Goal: Task Accomplishment & Management: Manage account settings

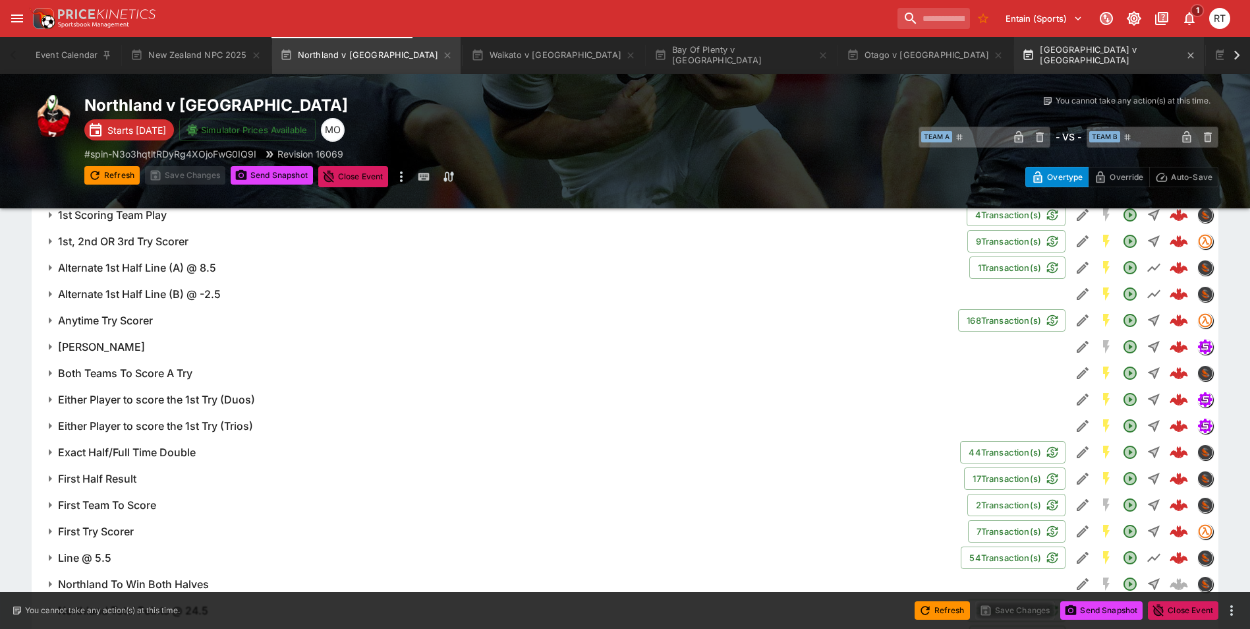
scroll to position [1054, 0]
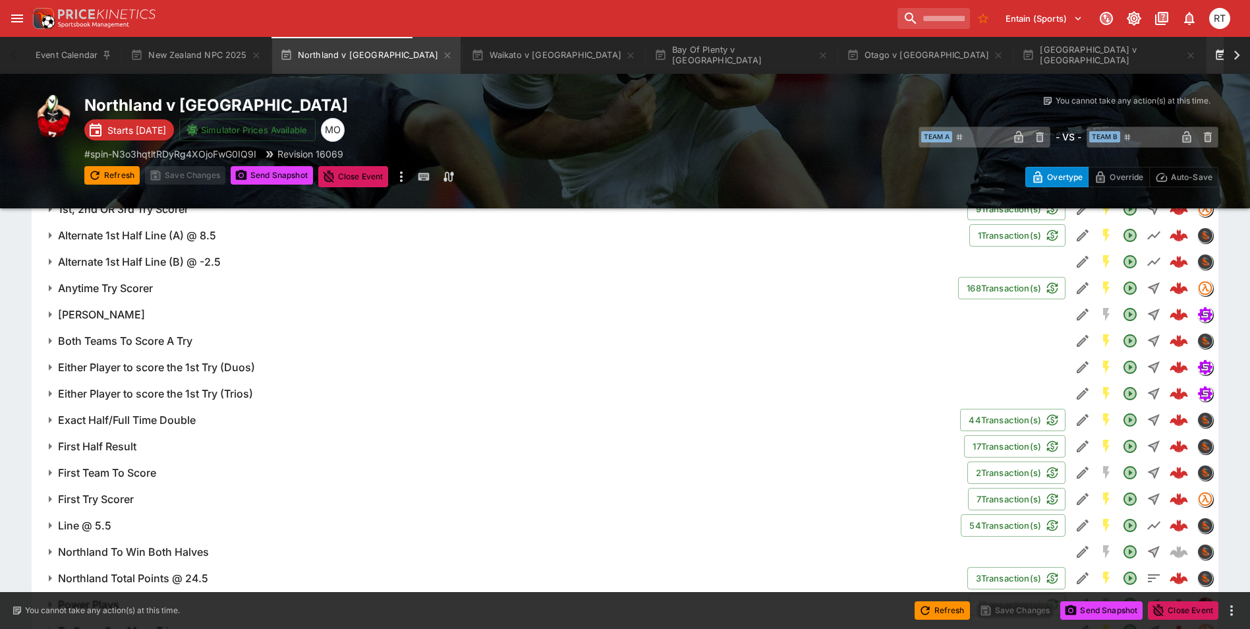
click at [1207, 56] on button "Canterbury v Tasman" at bounding box center [1275, 55] width 136 height 37
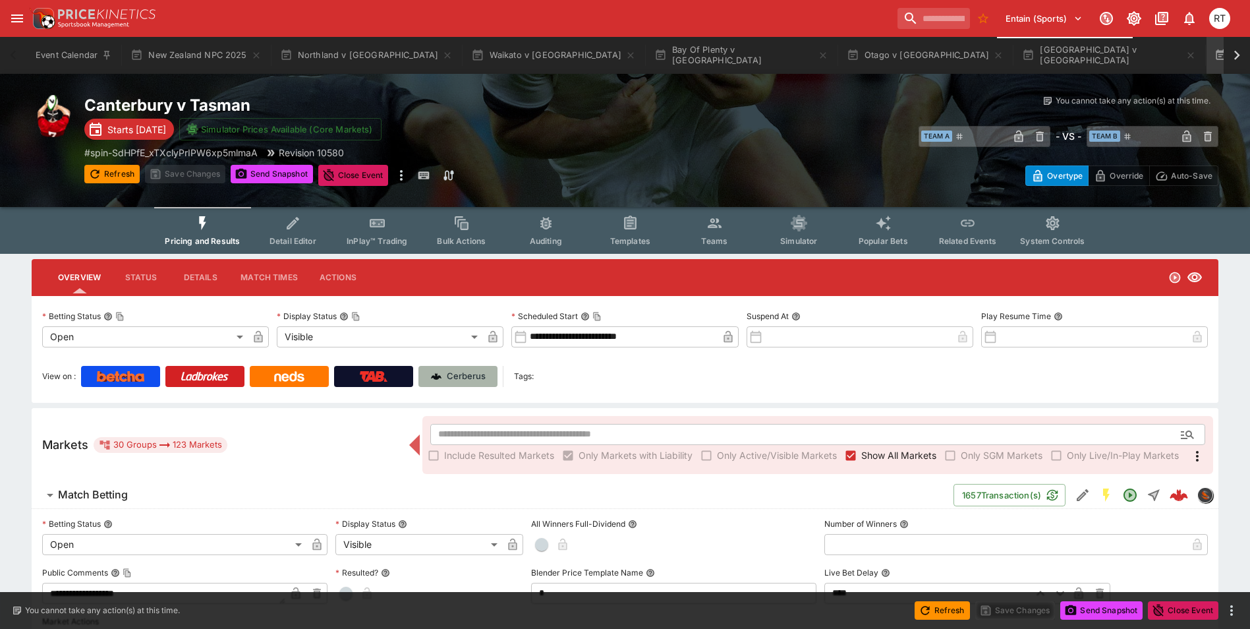
click at [467, 373] on p "Cerberus" at bounding box center [466, 376] width 39 height 13
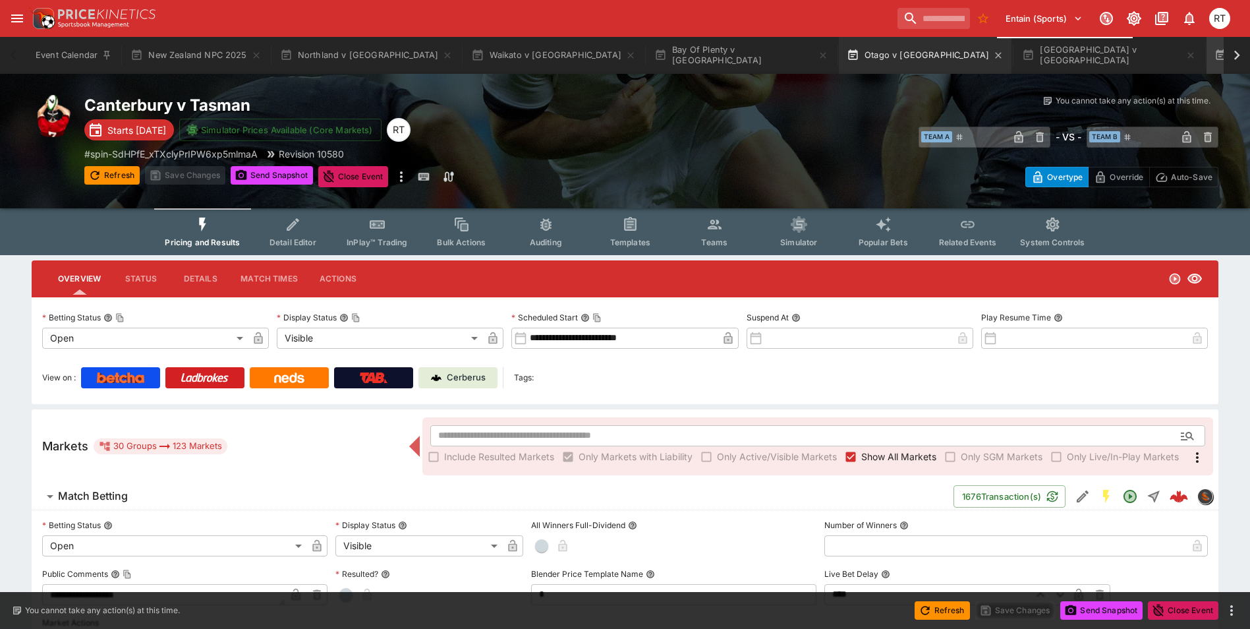
click at [839, 62] on button "Otago v [GEOGRAPHIC_DATA]" at bounding box center [925, 55] width 173 height 37
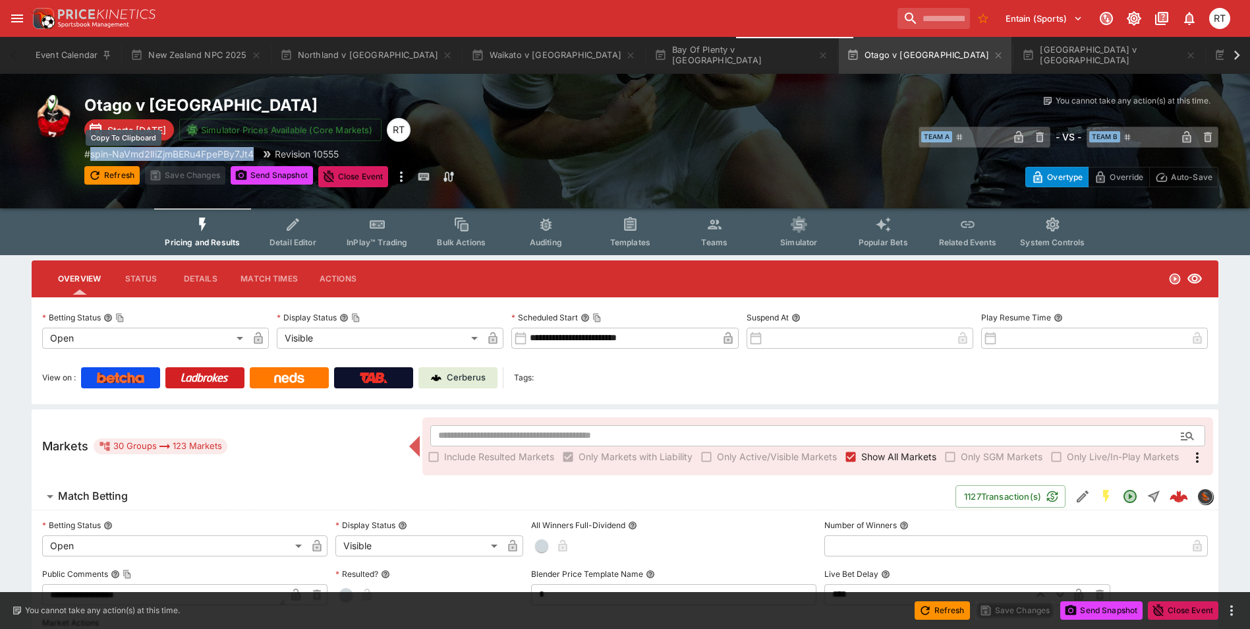
drag, startPoint x: 258, startPoint y: 154, endPoint x: 93, endPoint y: 157, distance: 165.4
click at [93, 157] on div "# spin-NaVmd2lIiZjmBERu4FpePBy7Jt4 Revision 10555" at bounding box center [367, 154] width 567 height 14
copy p "spin-NaVmd2lIiZjmBERu4FpePBy7Jt4"
click at [711, 233] on icon "Event type filters" at bounding box center [714, 224] width 17 height 17
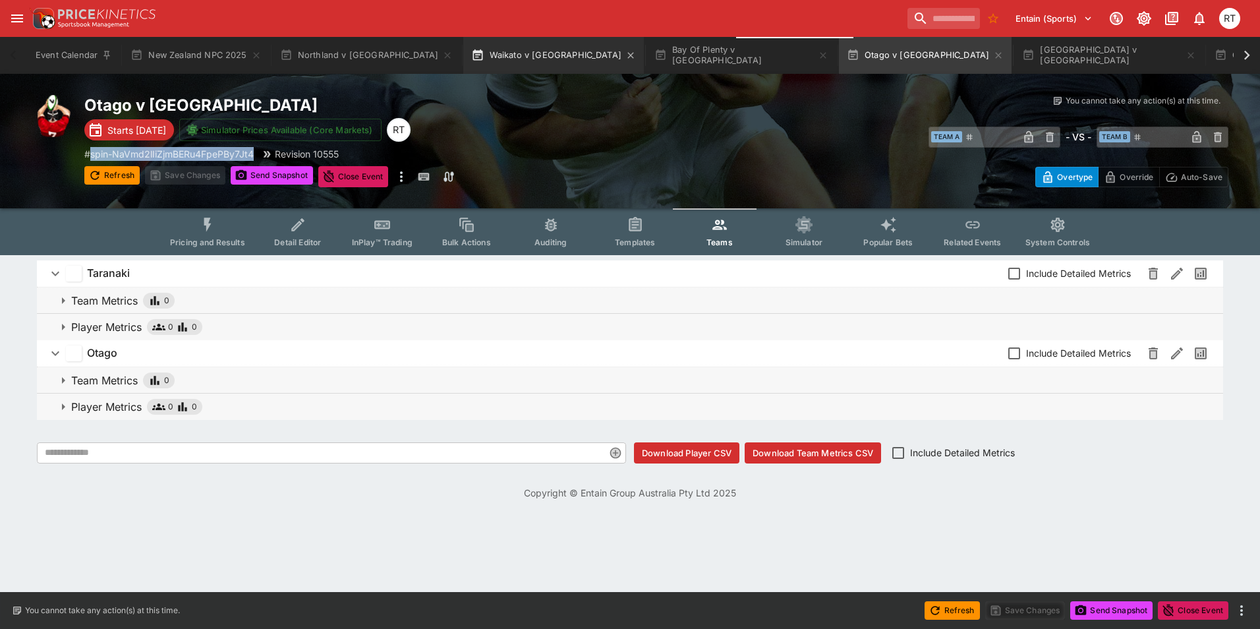
click at [466, 61] on button "Waikato v [GEOGRAPHIC_DATA]" at bounding box center [553, 55] width 181 height 37
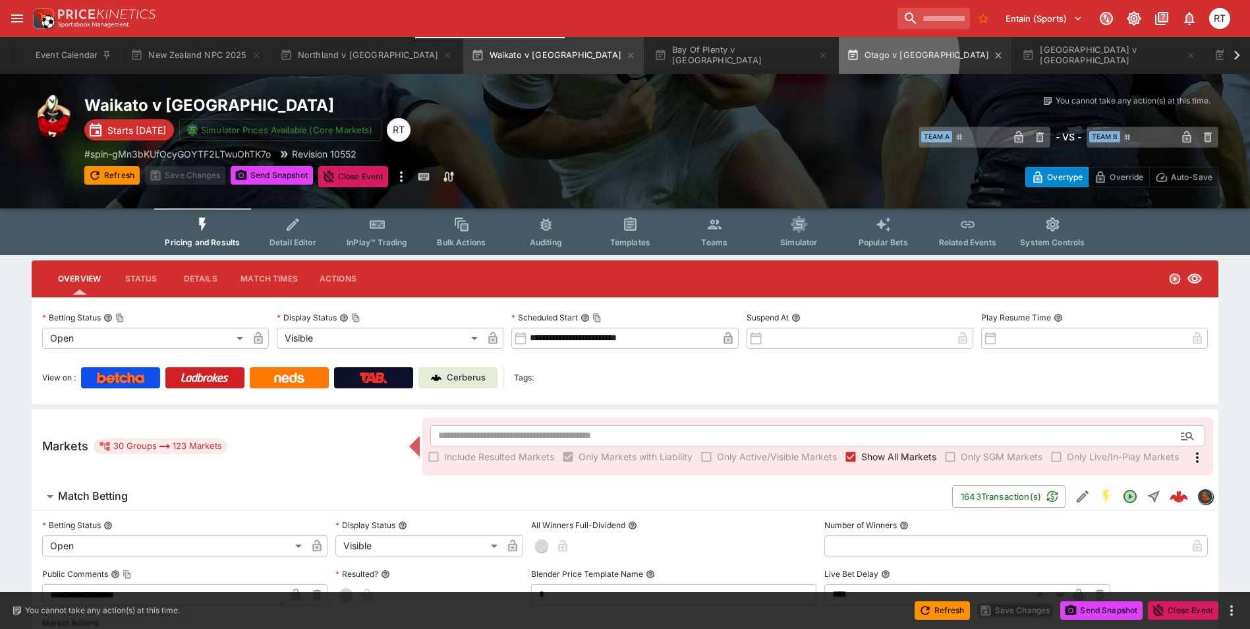
click at [839, 58] on button "Otago v [GEOGRAPHIC_DATA]" at bounding box center [925, 55] width 173 height 37
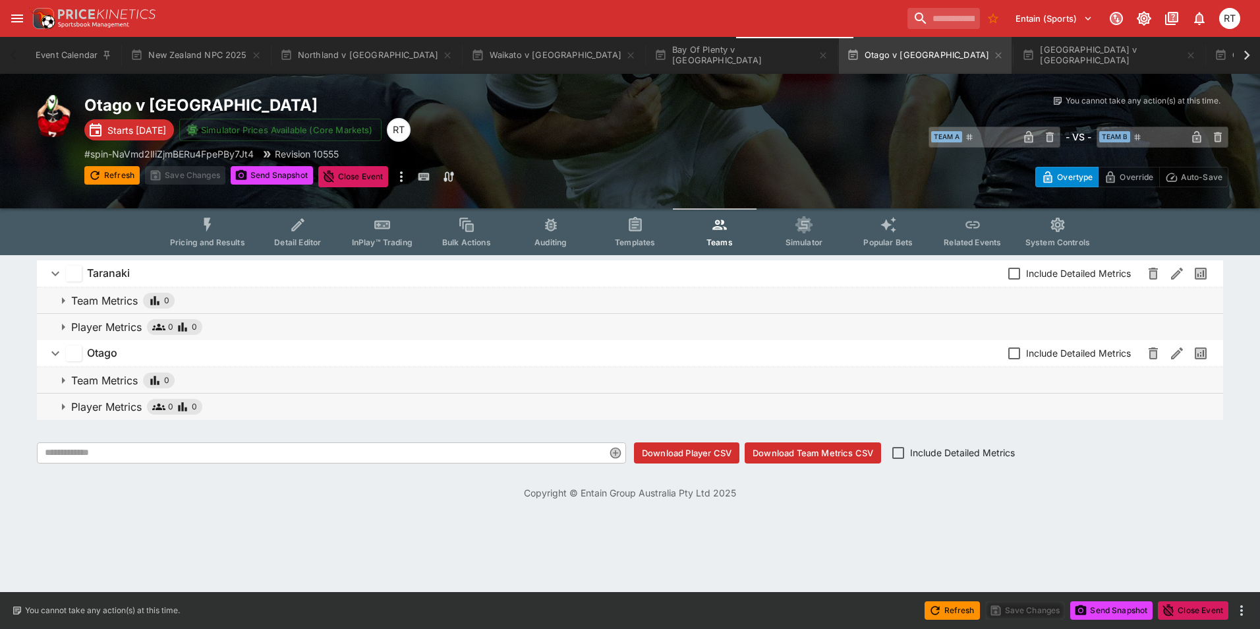
click at [378, 235] on button "InPlay™ Trading" at bounding box center [382, 231] width 84 height 47
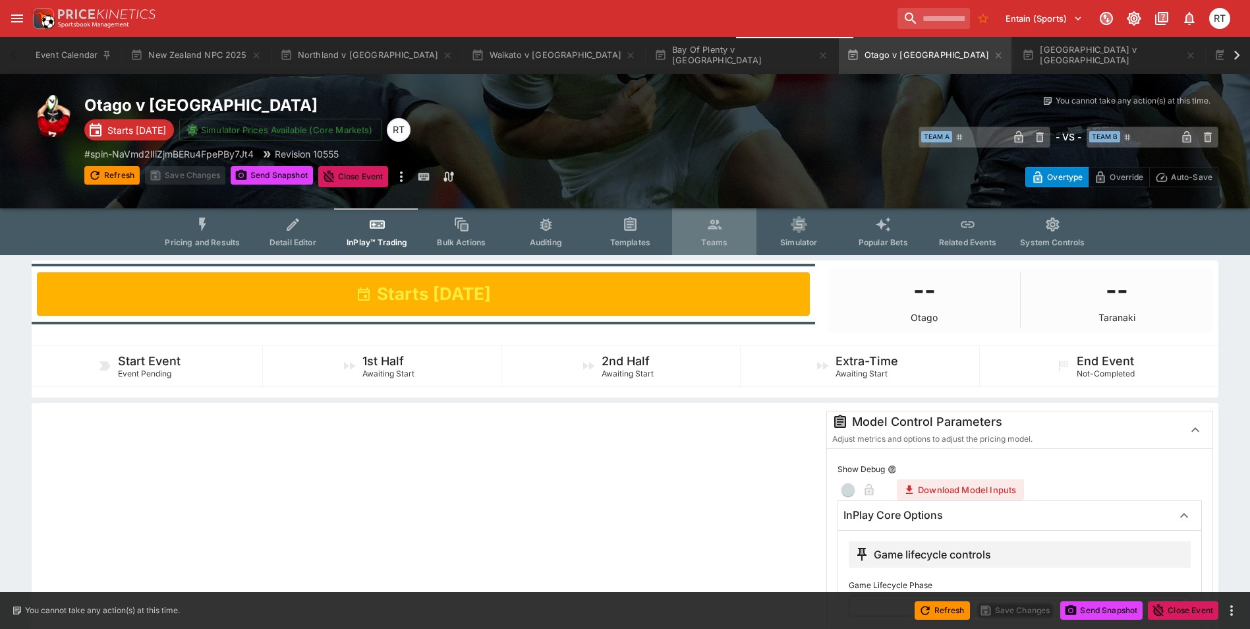
click at [715, 236] on button "Teams" at bounding box center [714, 231] width 84 height 47
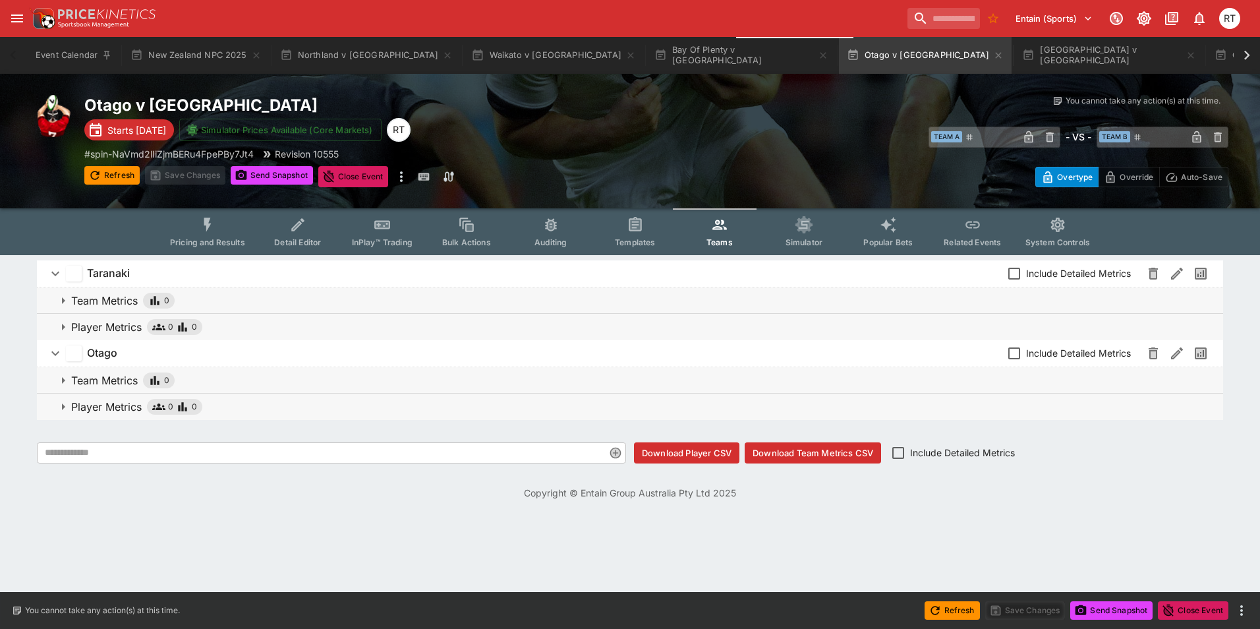
click at [212, 226] on icon "Event type filters" at bounding box center [207, 224] width 7 height 14
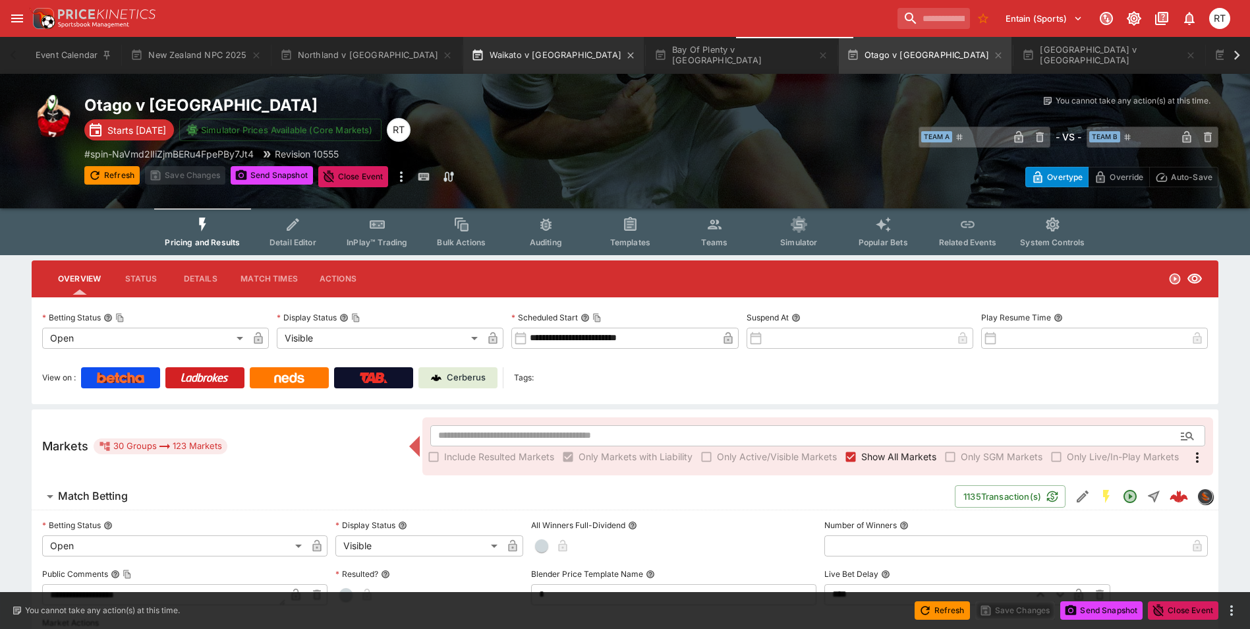
click at [486, 55] on button "Waikato v [GEOGRAPHIC_DATA]" at bounding box center [553, 55] width 181 height 37
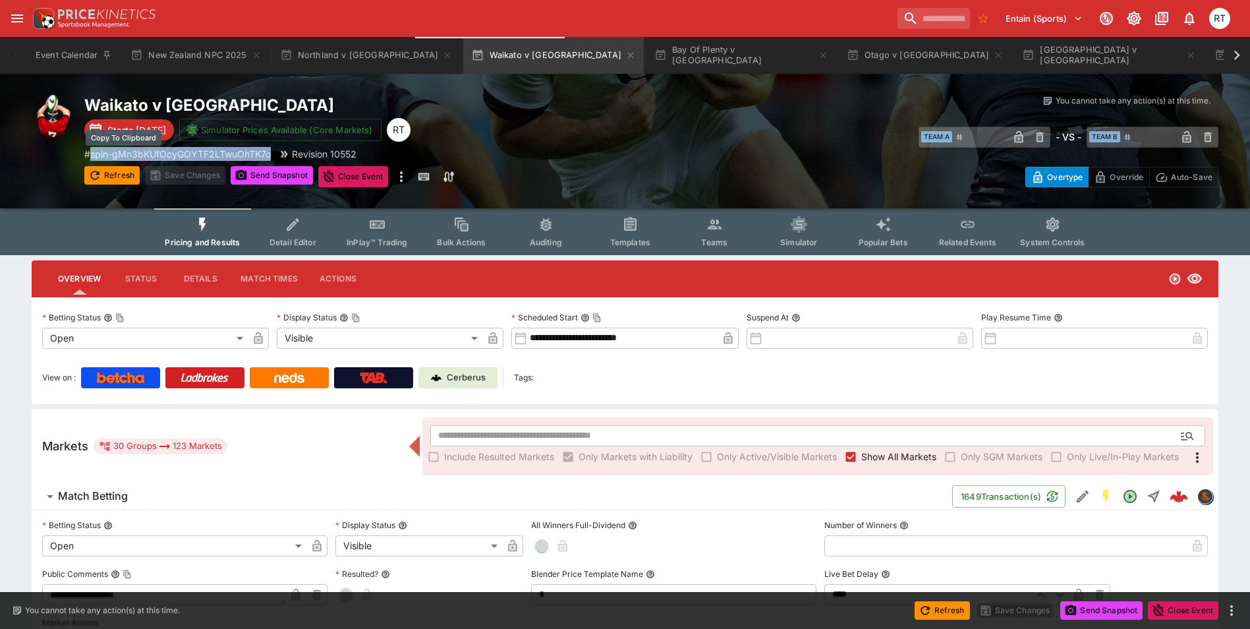
drag, startPoint x: 273, startPoint y: 153, endPoint x: 93, endPoint y: 156, distance: 179.9
click at [93, 156] on p "# spin-gMn3bKUfOcyGOYTF2LTwuOhTK7o" at bounding box center [177, 154] width 187 height 14
copy p "spin-gMn3bKUfOcyGOYTF2LTwuOhTK7o"
click at [538, 148] on div "# spin-gMn3bKUfOcyGOYTF2LTwuOhTK7o Revision 10552" at bounding box center [367, 154] width 567 height 14
click at [476, 375] on p "Cerberus" at bounding box center [466, 377] width 39 height 13
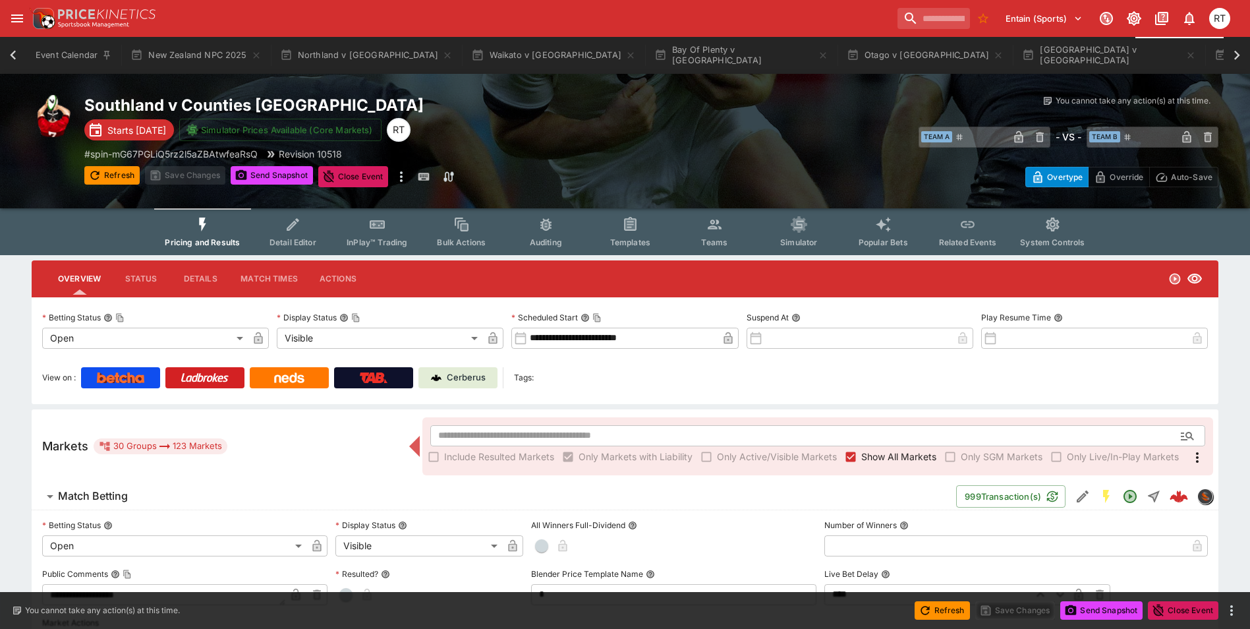
scroll to position [0, 87]
click at [475, 378] on p "Cerberus" at bounding box center [466, 377] width 39 height 13
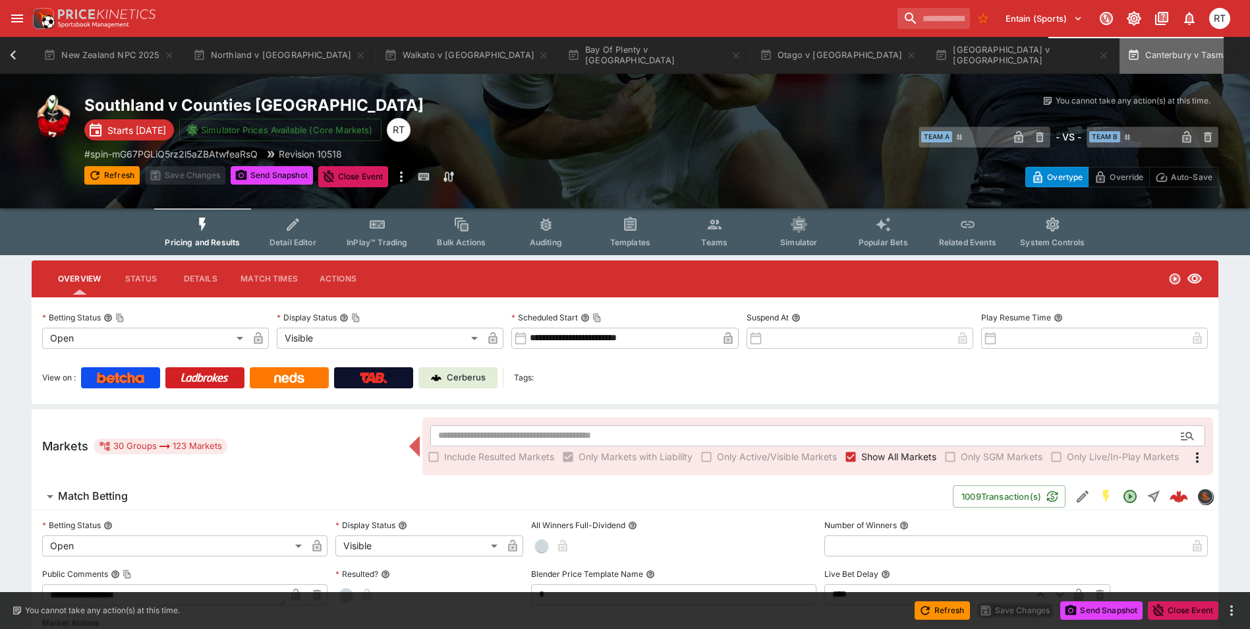
click at [1120, 55] on button "Canterbury v Tasman" at bounding box center [1188, 55] width 136 height 37
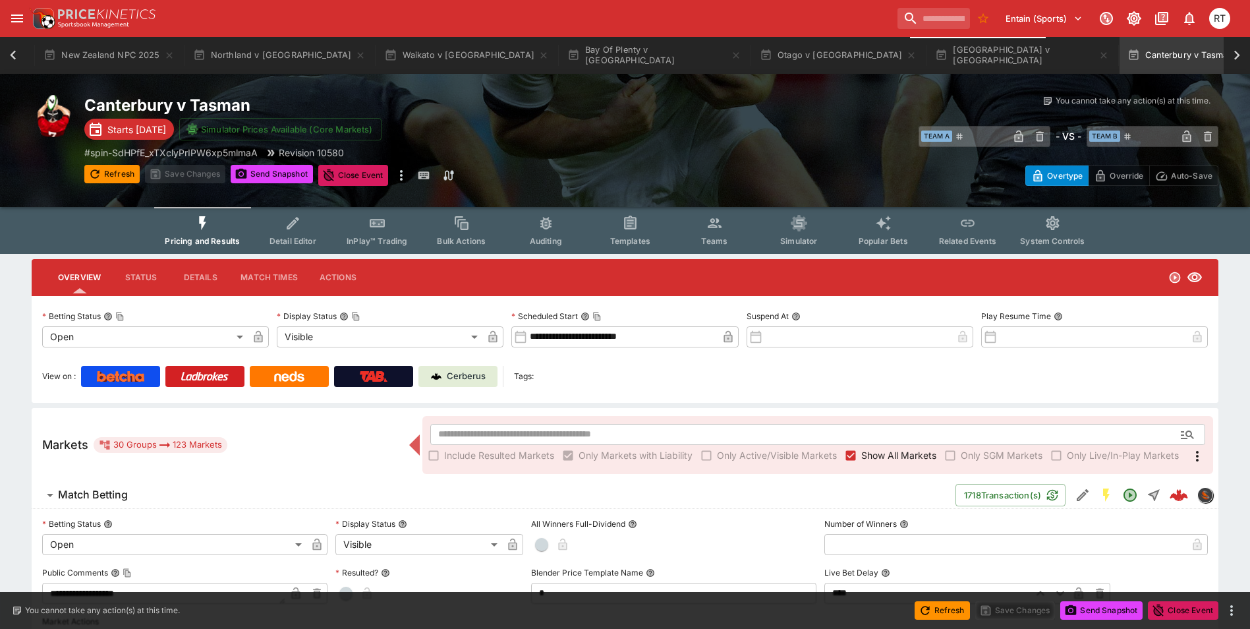
scroll to position [0, 79]
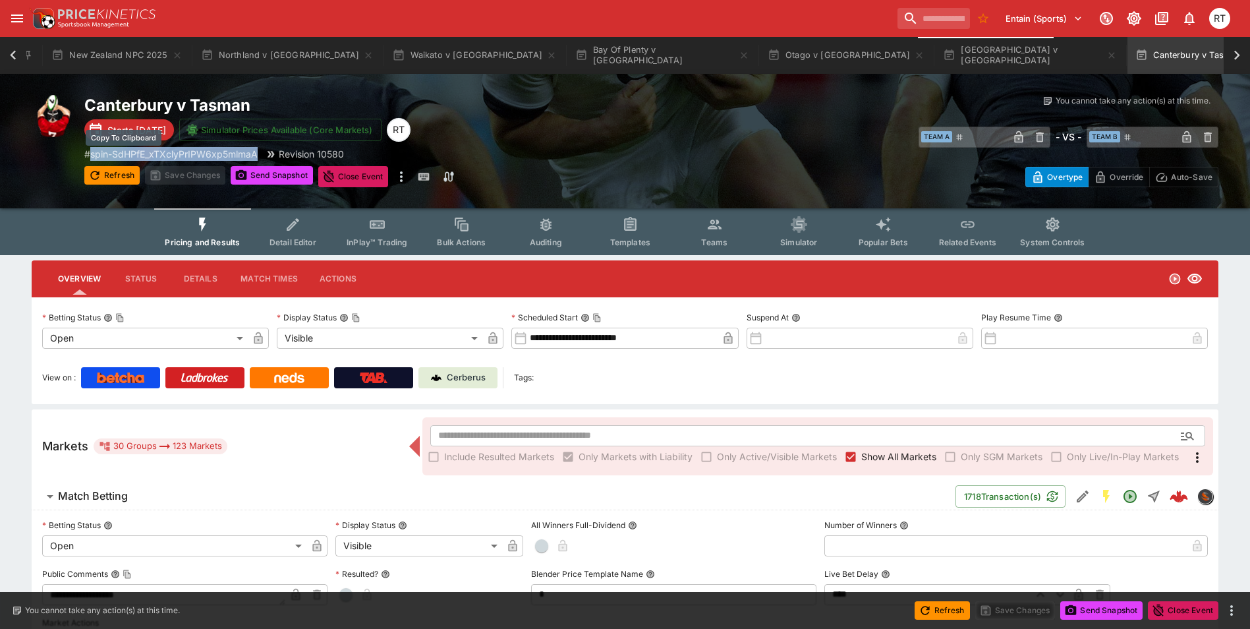
drag, startPoint x: 262, startPoint y: 151, endPoint x: 94, endPoint y: 154, distance: 168.1
click at [94, 154] on div "# spin-SdHPfE_xTXclyPrIPW6xp5mlmaA Revision 10580" at bounding box center [367, 154] width 567 height 14
copy p "spin-SdHPfE_xTXclyPrIPW6xp5mlmaA"
click at [515, 132] on div "Canterbury v Tasman Starts [DATE] Simulator Prices Available (Core Markets) RT …" at bounding box center [367, 141] width 567 height 92
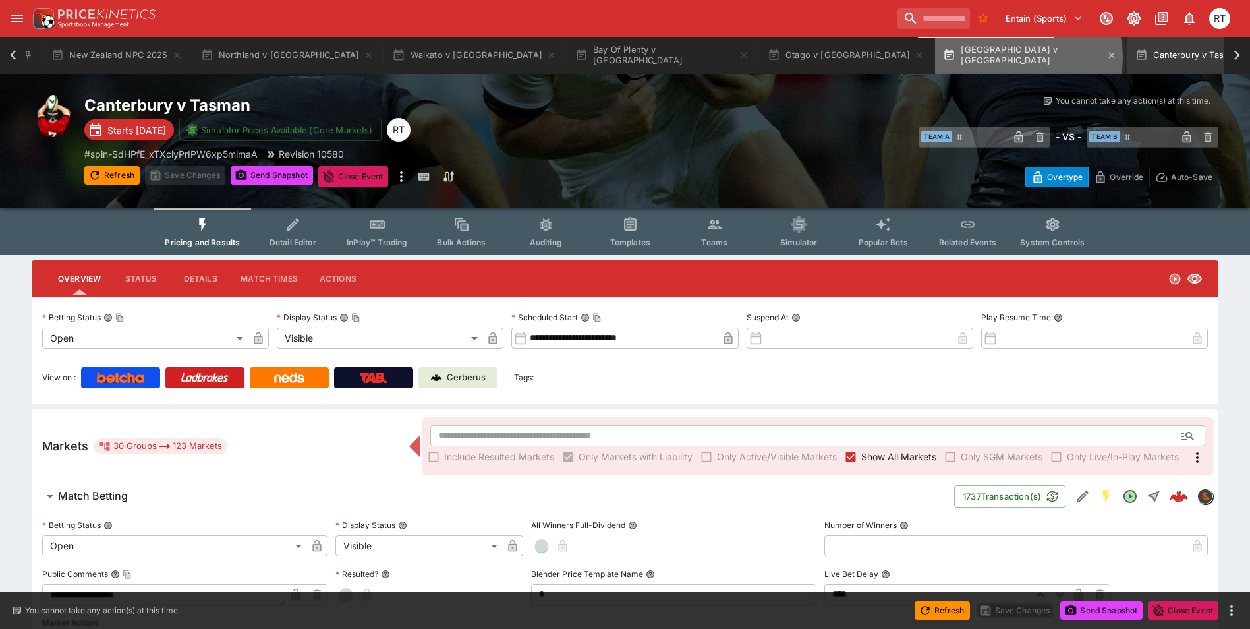
click at [935, 57] on button "[GEOGRAPHIC_DATA] v [GEOGRAPHIC_DATA]" at bounding box center [1030, 55] width 190 height 37
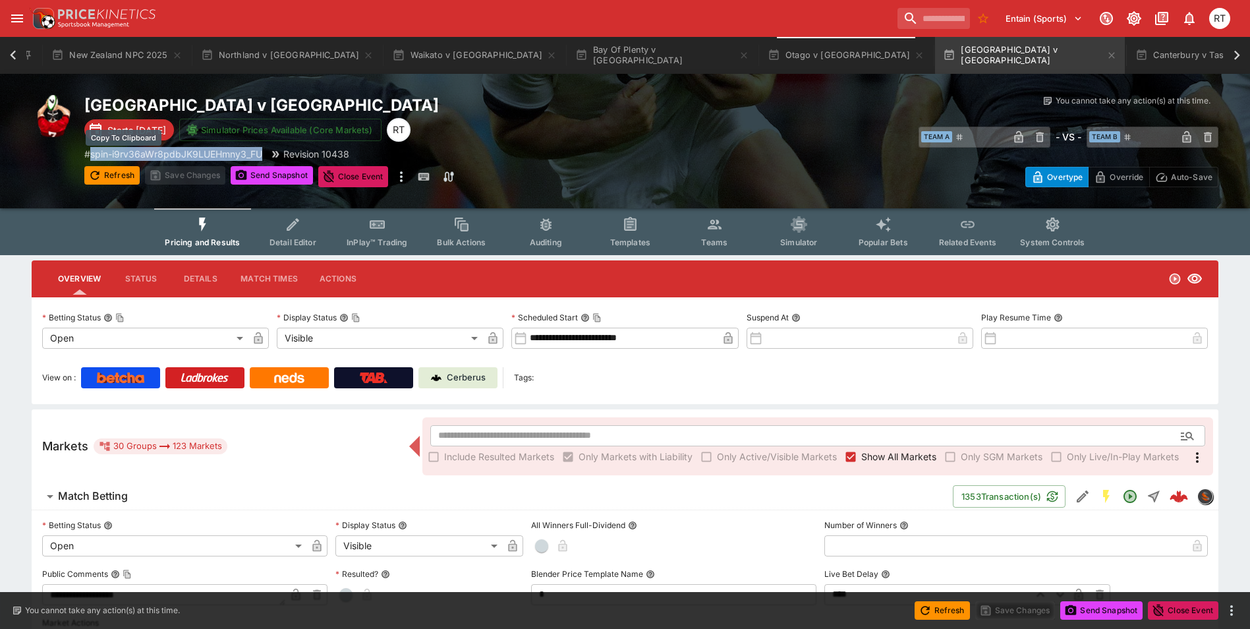
drag, startPoint x: 94, startPoint y: 156, endPoint x: 264, endPoint y: 156, distance: 170.0
click at [262, 156] on p "# spin-i9rv36aWr8pdbJK9LUEHmny3_FU" at bounding box center [173, 154] width 178 height 14
copy p "spin-i9rv36aWr8pdbJK9LUEHmny3_FU"
click at [502, 139] on div "[GEOGRAPHIC_DATA] v [GEOGRAPHIC_DATA] Starts [DATE] Simulator Prices Available …" at bounding box center [367, 141] width 567 height 92
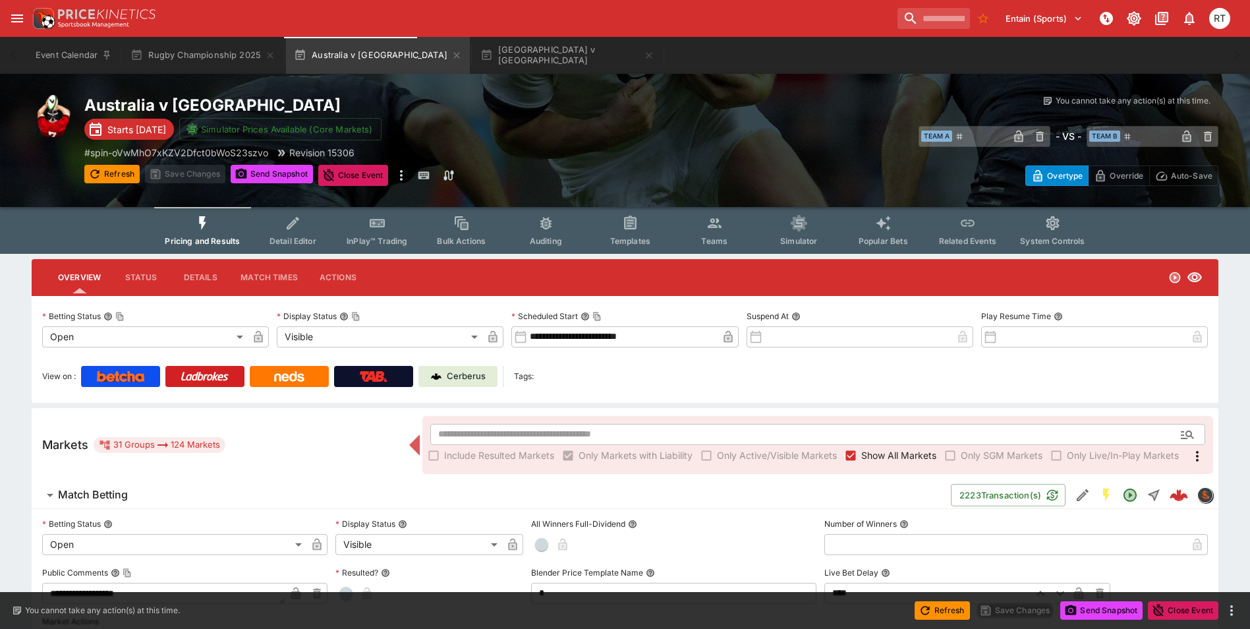
click at [25, 15] on button "open drawer" at bounding box center [17, 19] width 24 height 24
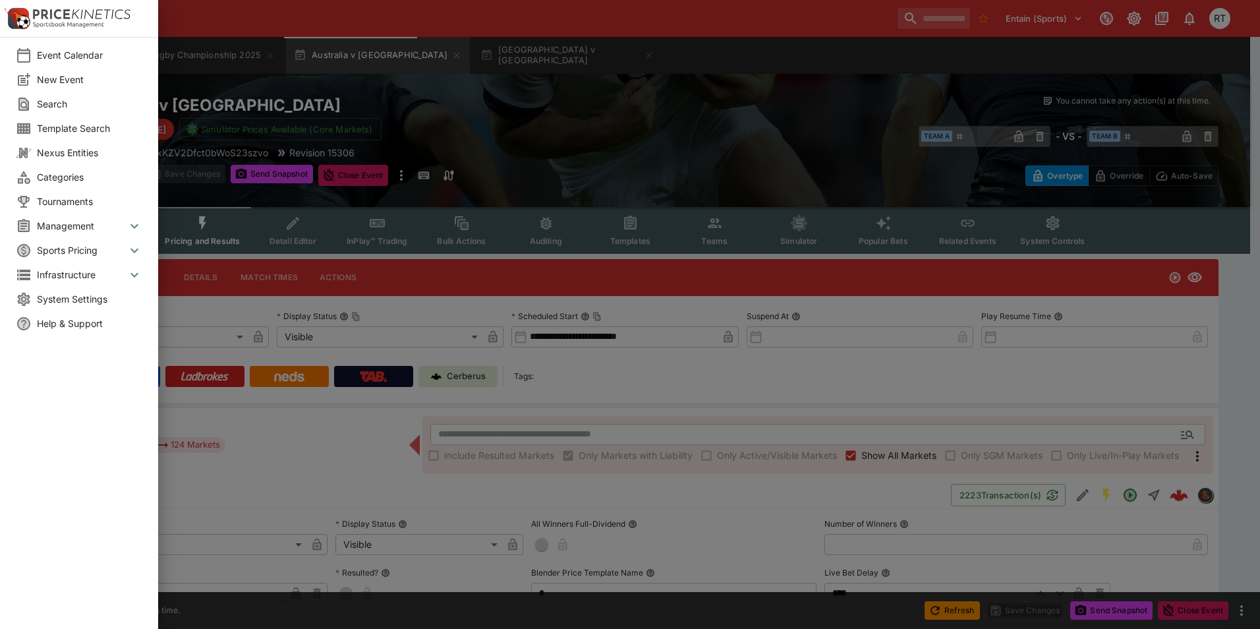
click at [57, 299] on span "System Settings" at bounding box center [89, 299] width 105 height 14
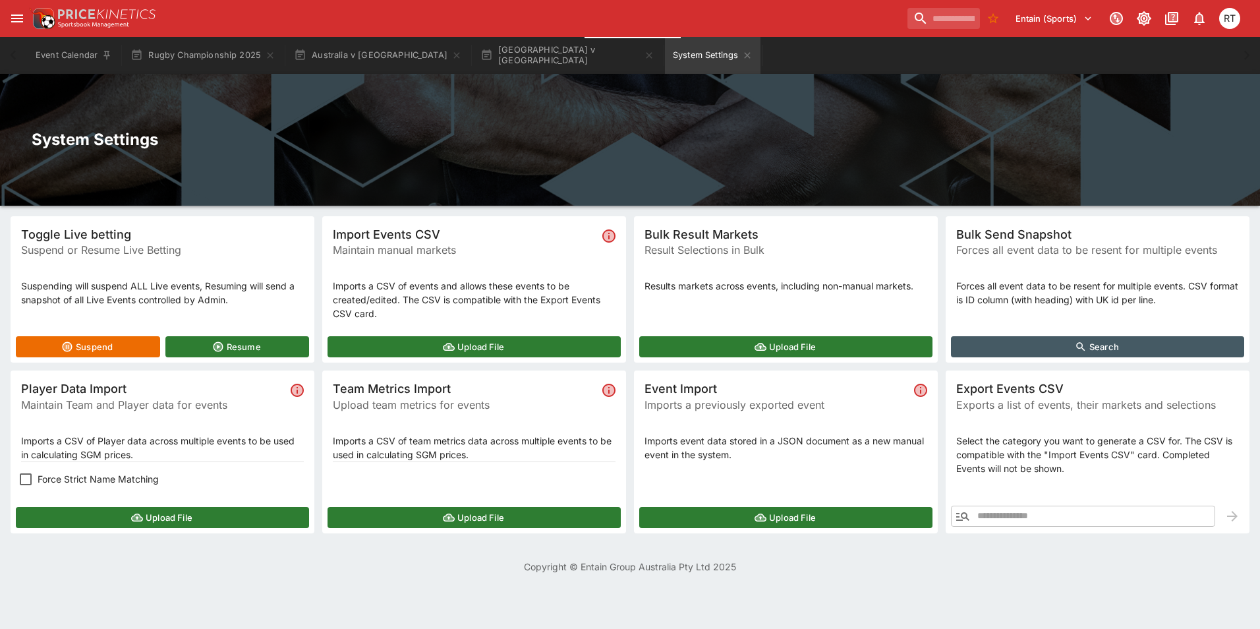
click at [127, 517] on button "Upload File" at bounding box center [162, 517] width 293 height 21
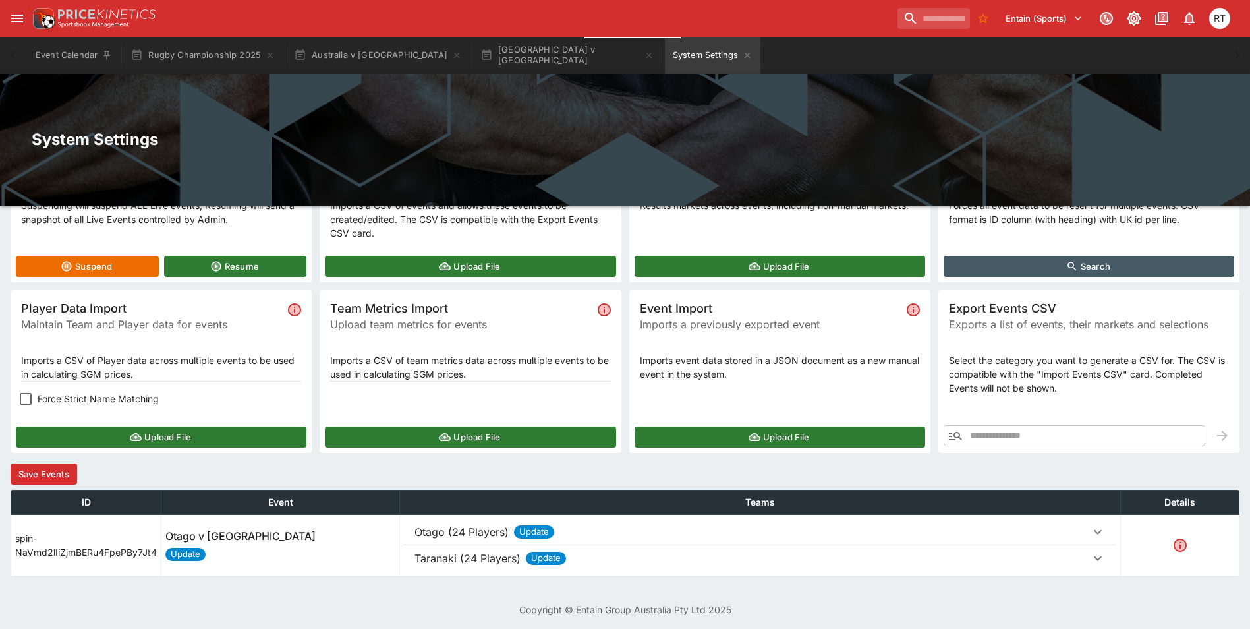
scroll to position [84, 0]
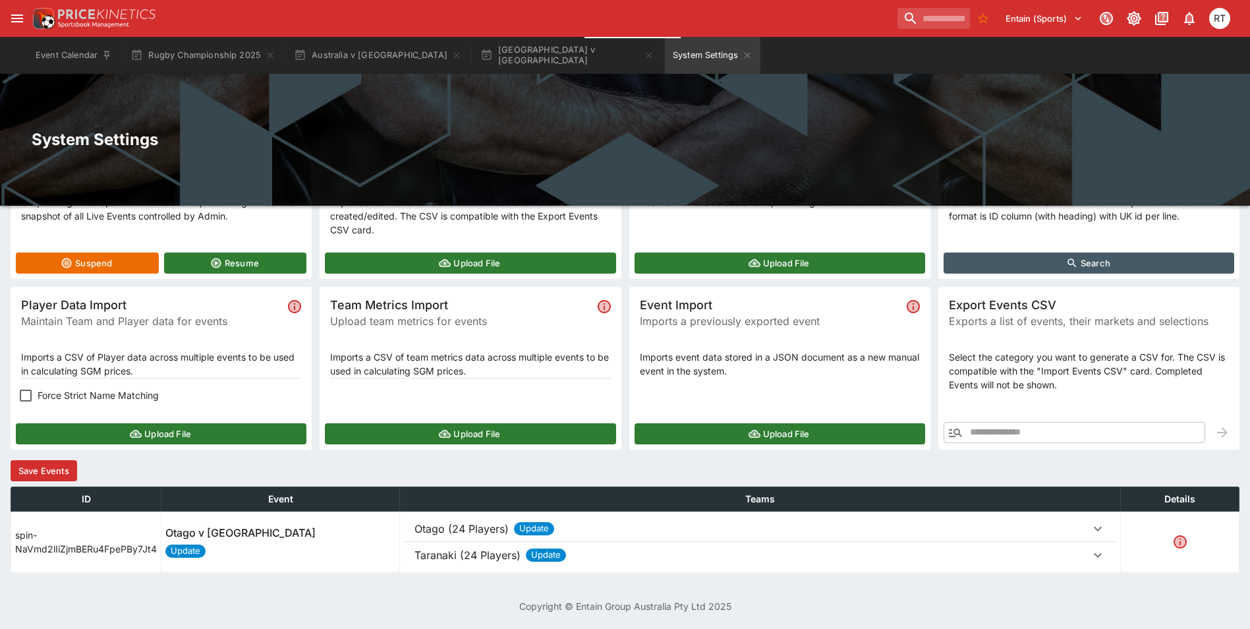
click at [55, 475] on button "Save Events" at bounding box center [44, 470] width 67 height 21
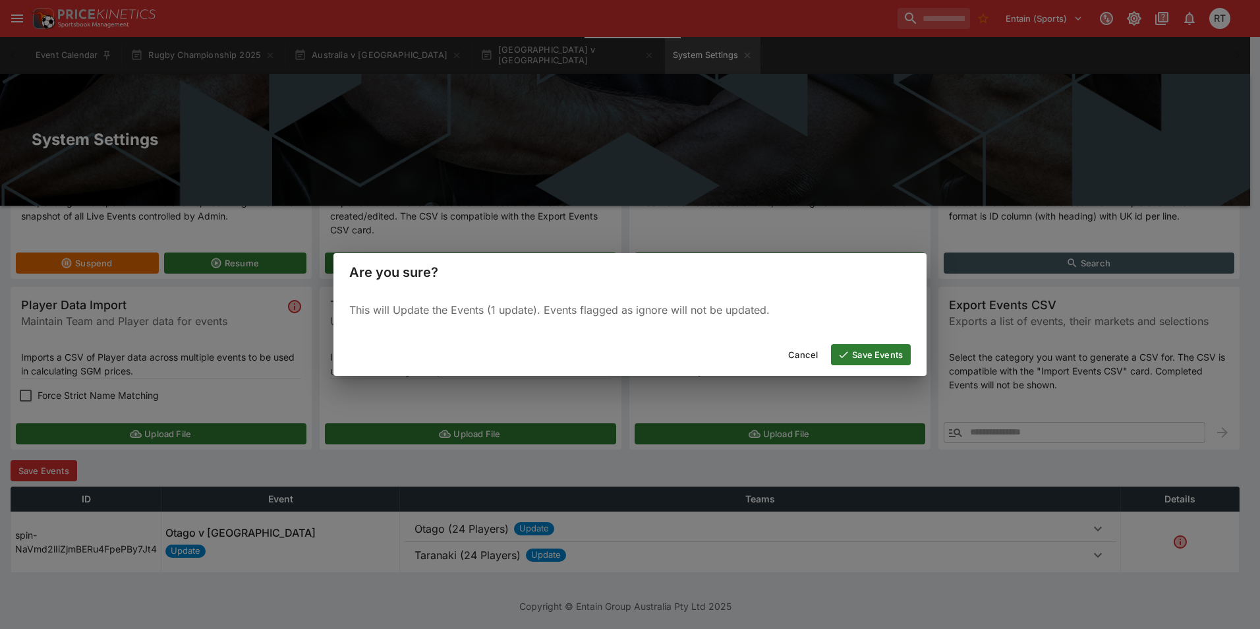
click at [854, 352] on button "Save Events" at bounding box center [871, 354] width 80 height 21
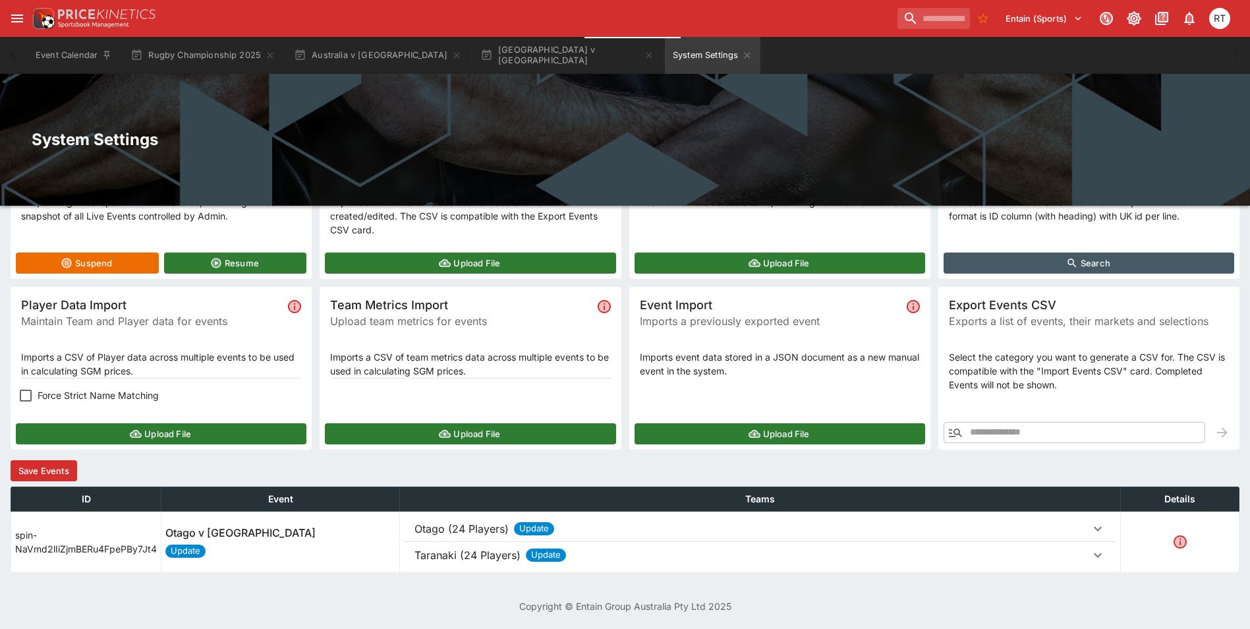
scroll to position [0, 0]
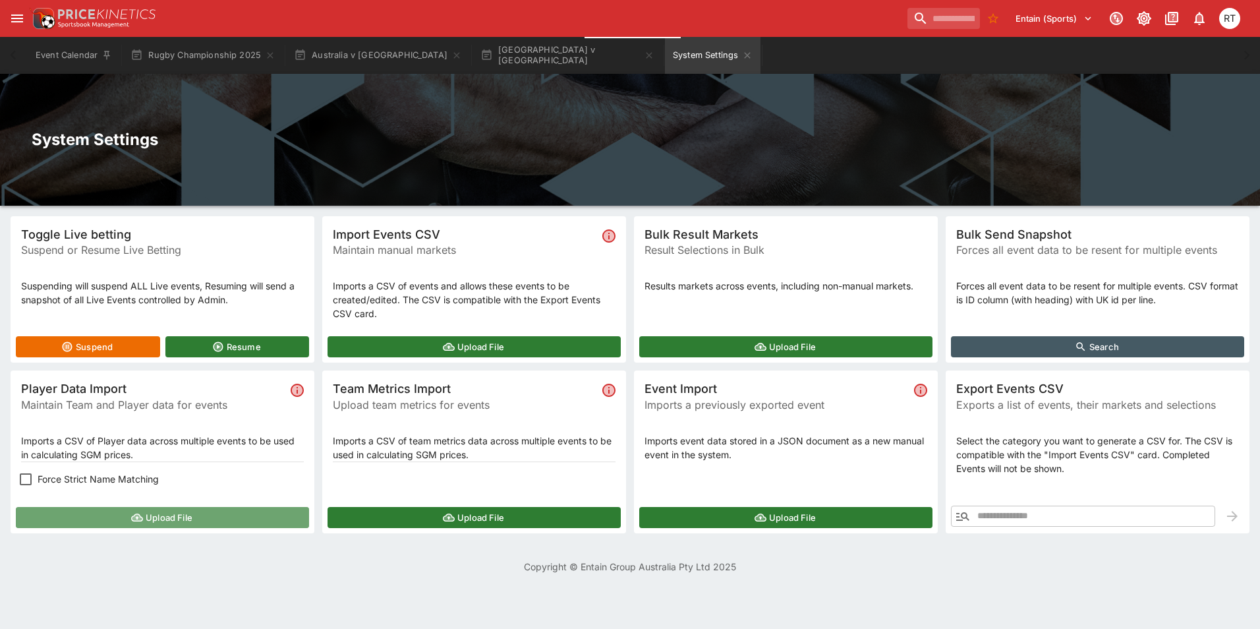
click at [145, 522] on button "Upload File" at bounding box center [162, 517] width 293 height 21
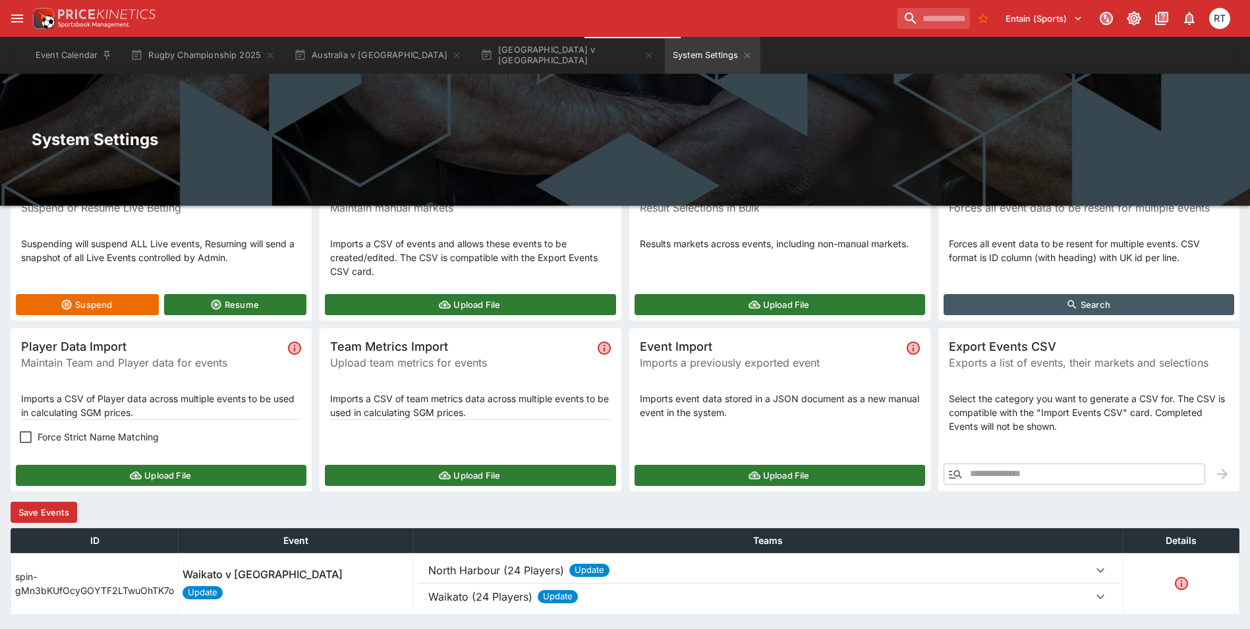
scroll to position [84, 0]
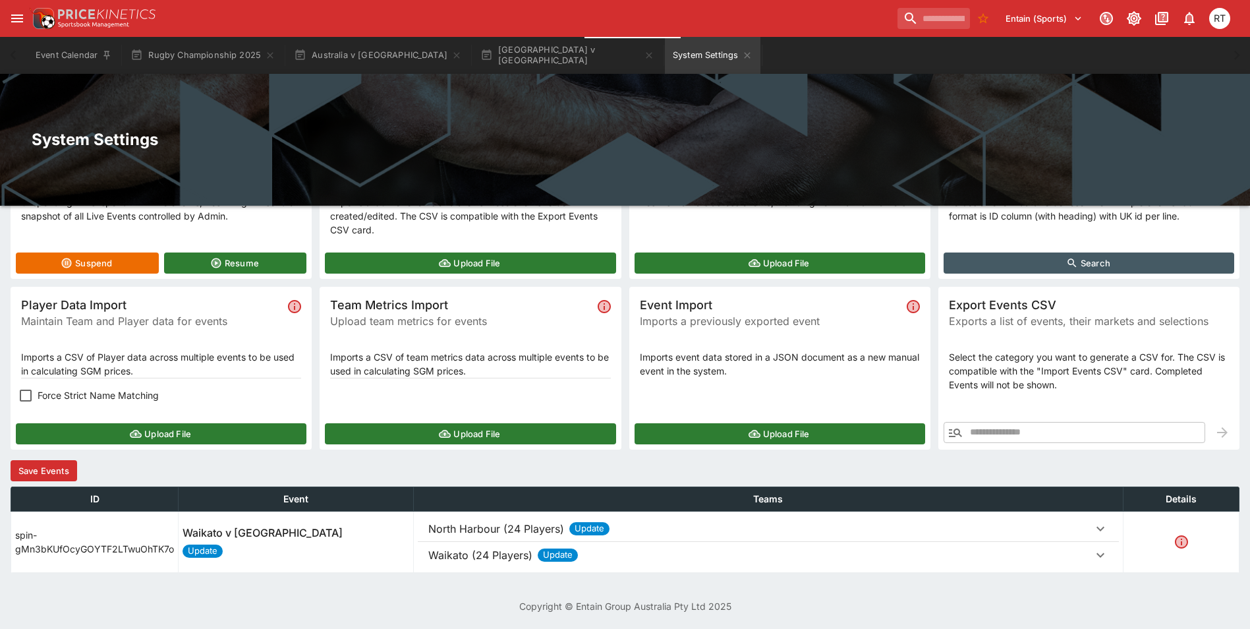
click at [45, 474] on button "Save Events" at bounding box center [44, 470] width 67 height 21
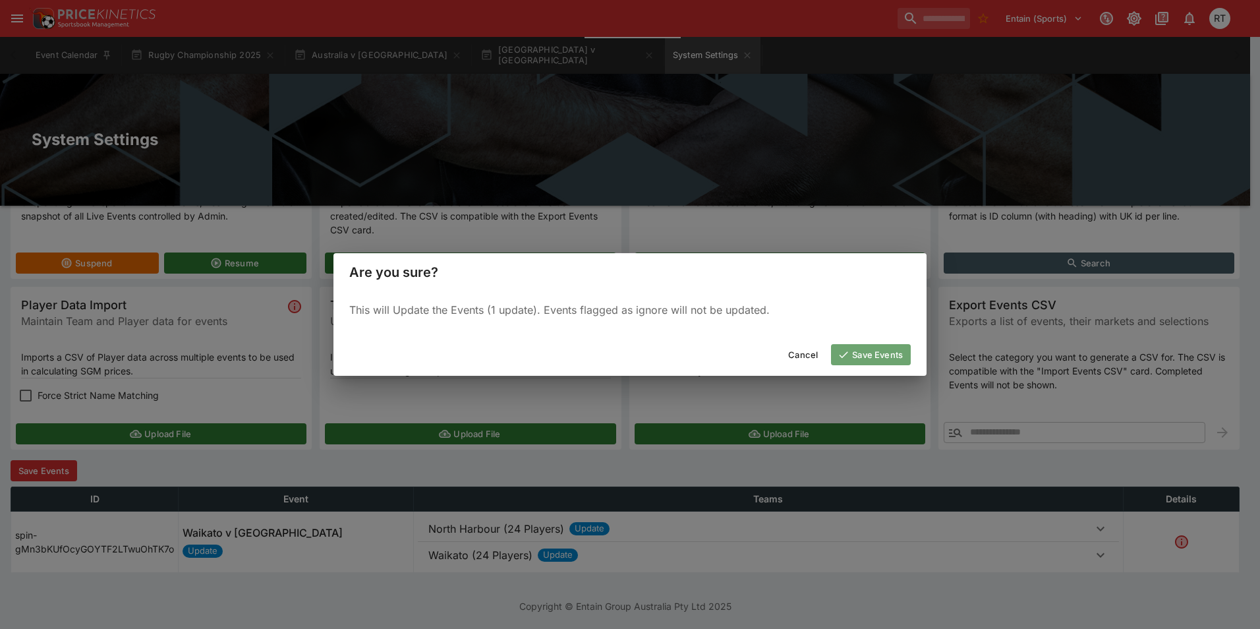
click at [854, 357] on button "Save Events" at bounding box center [871, 354] width 80 height 21
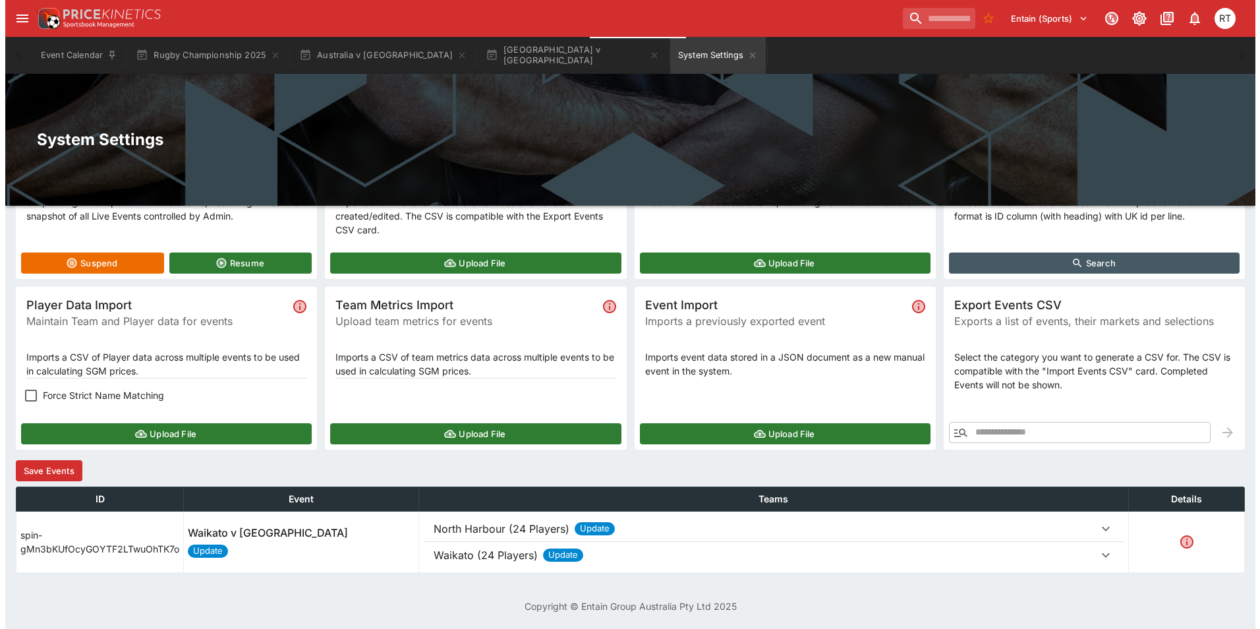
scroll to position [0, 0]
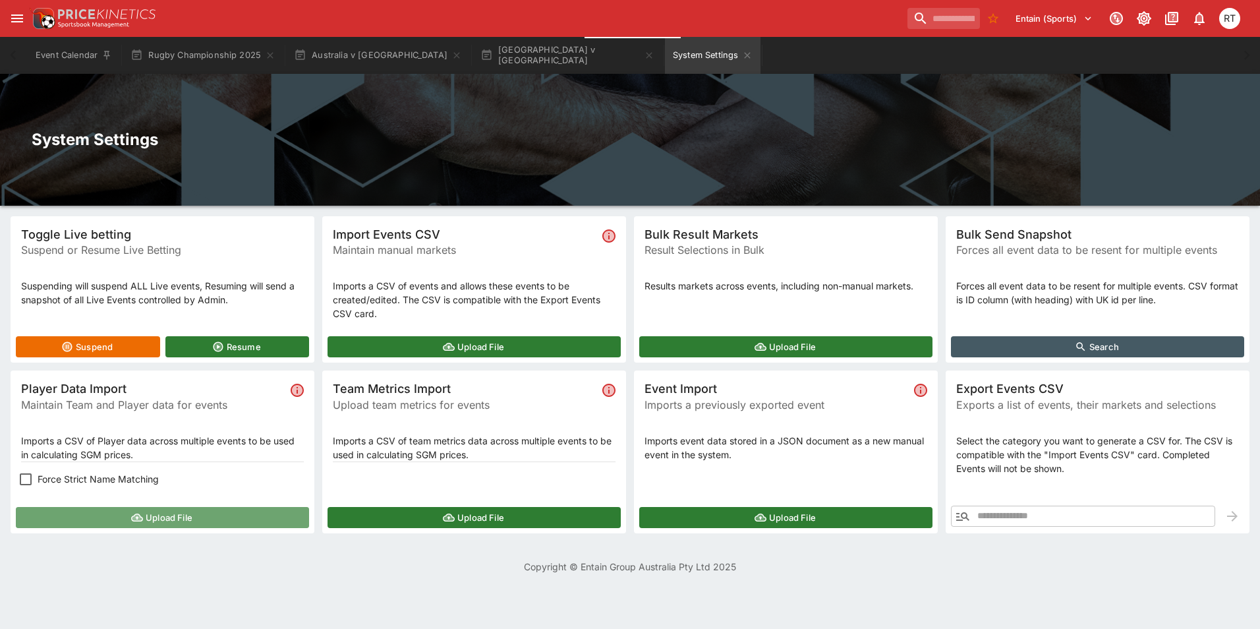
click at [140, 517] on icon "button" at bounding box center [137, 517] width 12 height 8
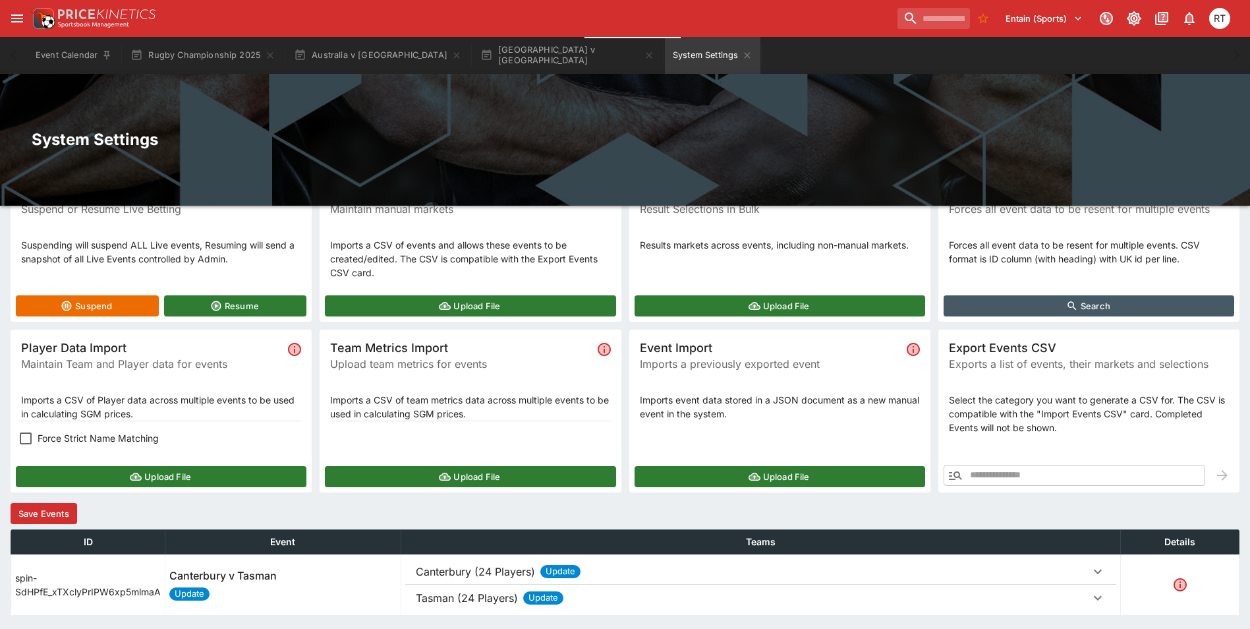
scroll to position [84, 0]
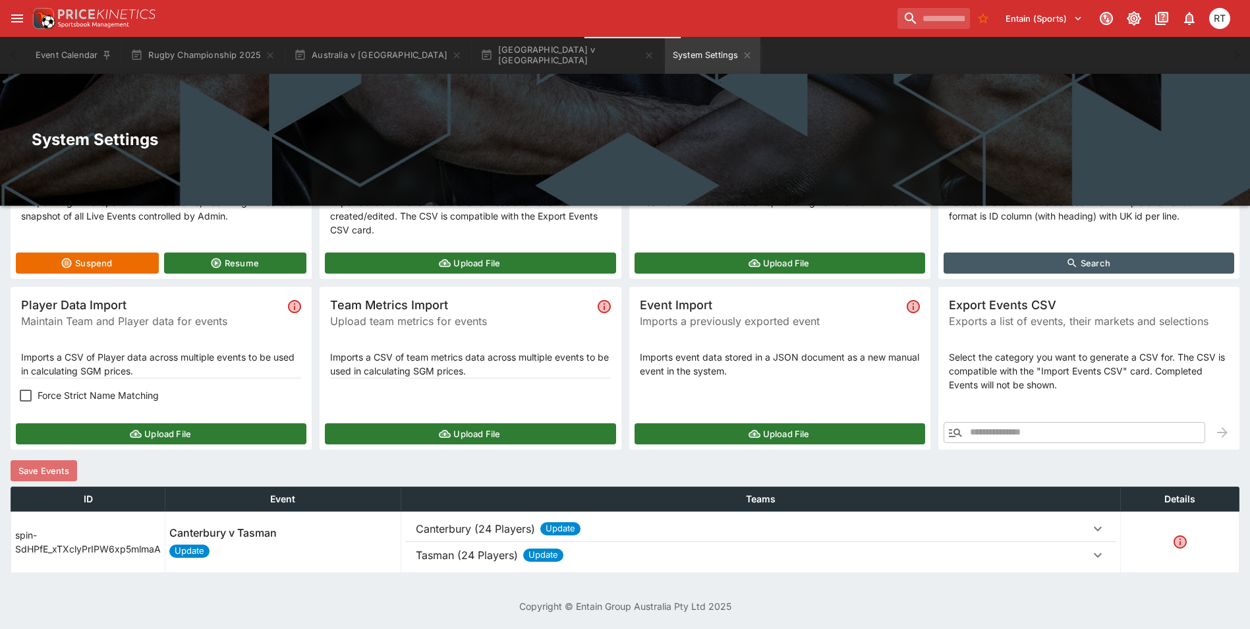
click at [42, 471] on button "Save Events" at bounding box center [44, 470] width 67 height 21
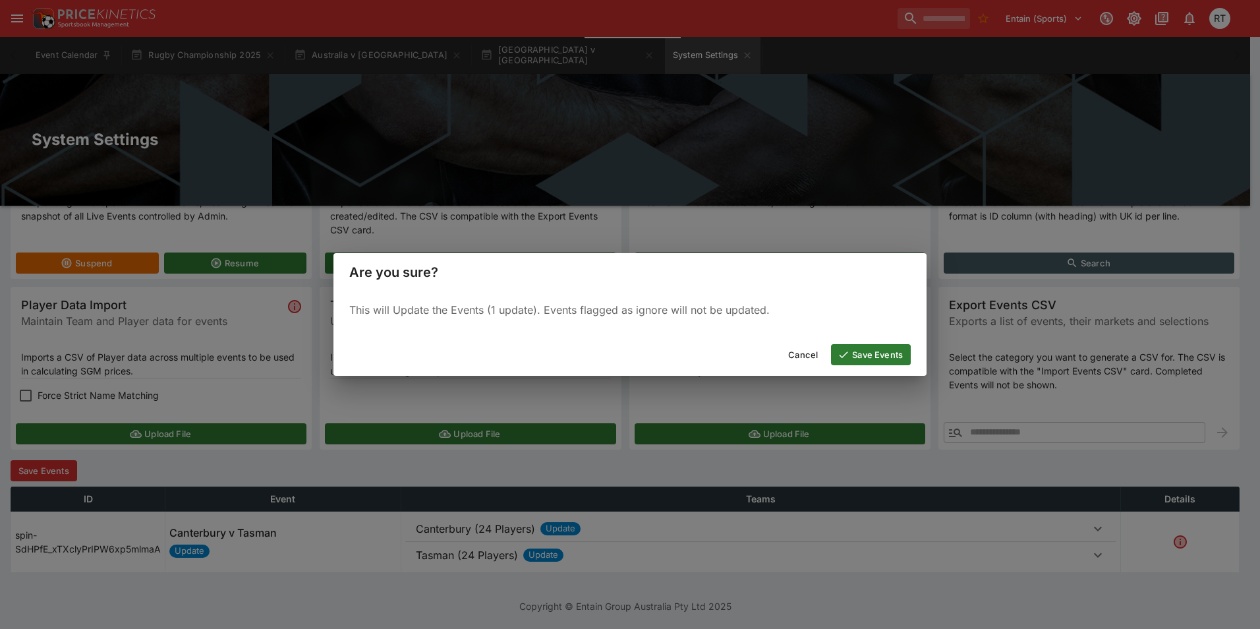
click at [888, 349] on button "Save Events" at bounding box center [871, 354] width 80 height 21
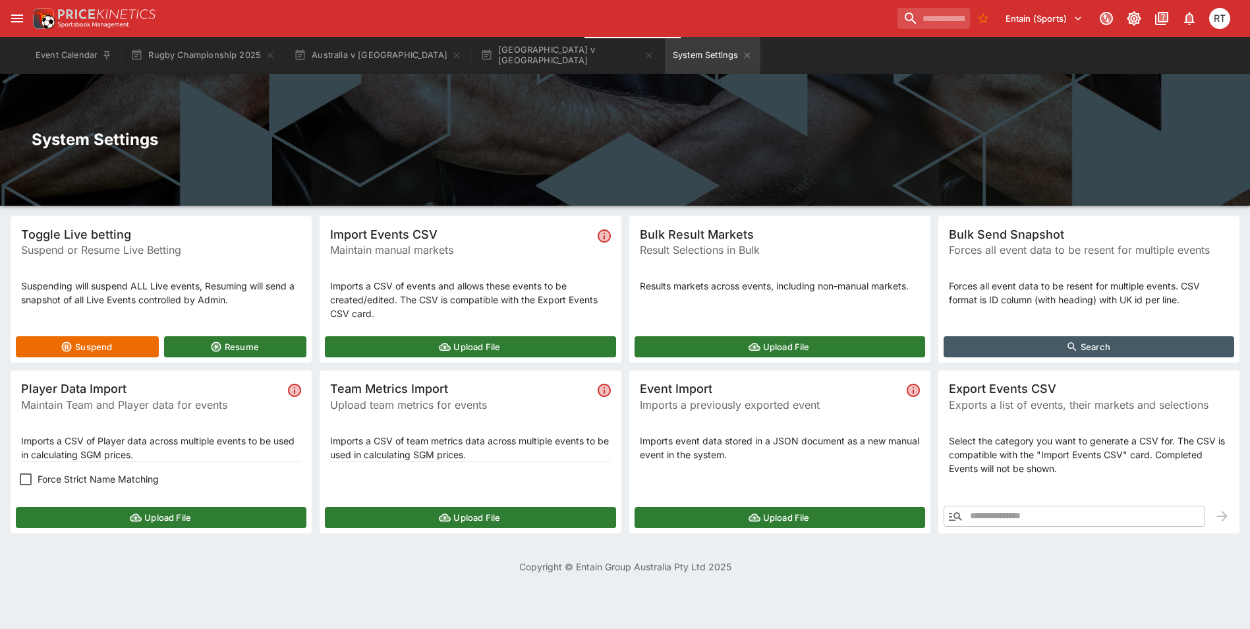
scroll to position [0, 0]
click at [184, 515] on button "Upload File" at bounding box center [162, 517] width 293 height 21
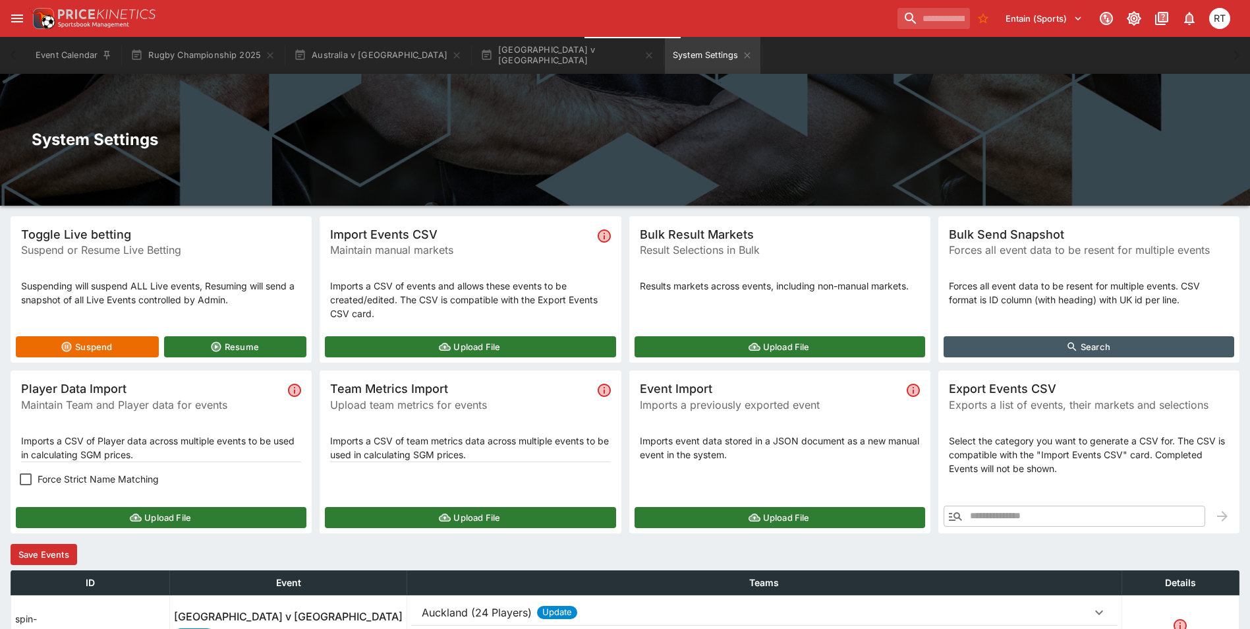
scroll to position [84, 0]
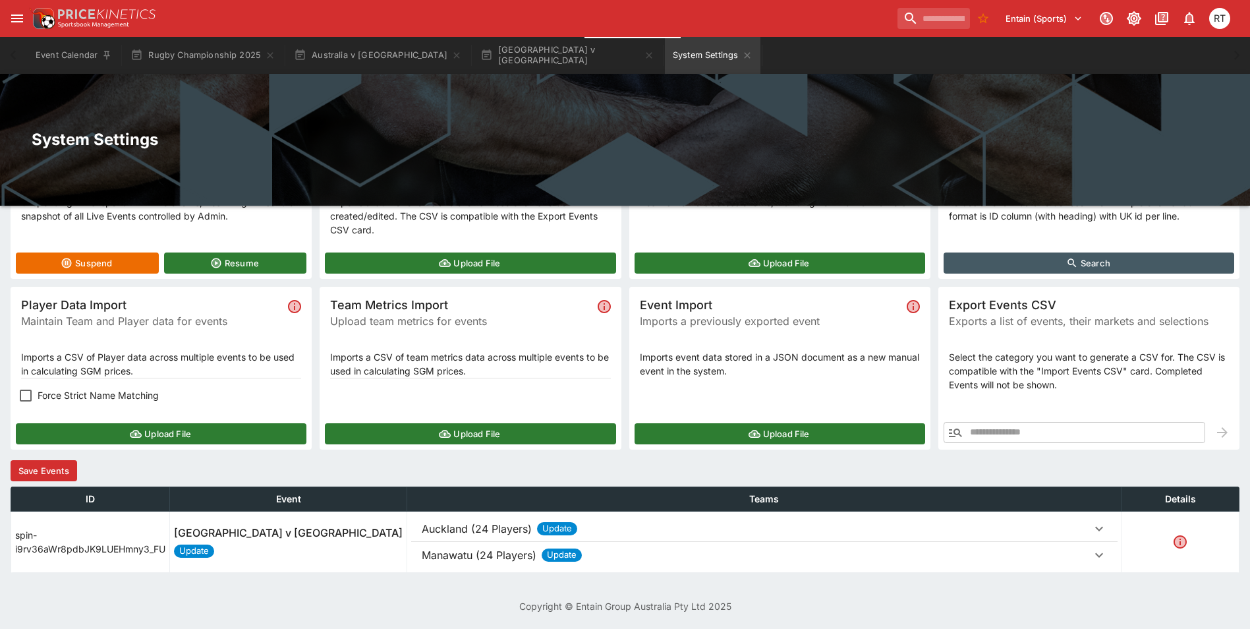
click at [468, 536] on button "Auckland (24 Players) Update" at bounding box center [764, 528] width 706 height 26
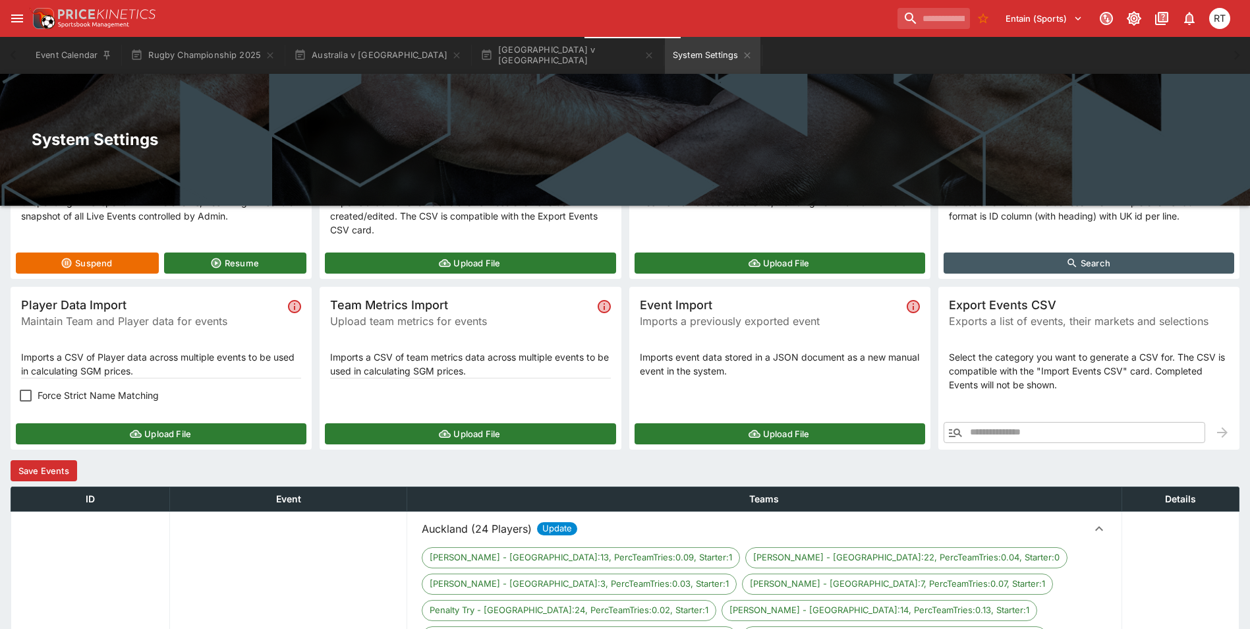
click at [470, 530] on p "Auckland (24 Players)" at bounding box center [477, 529] width 110 height 16
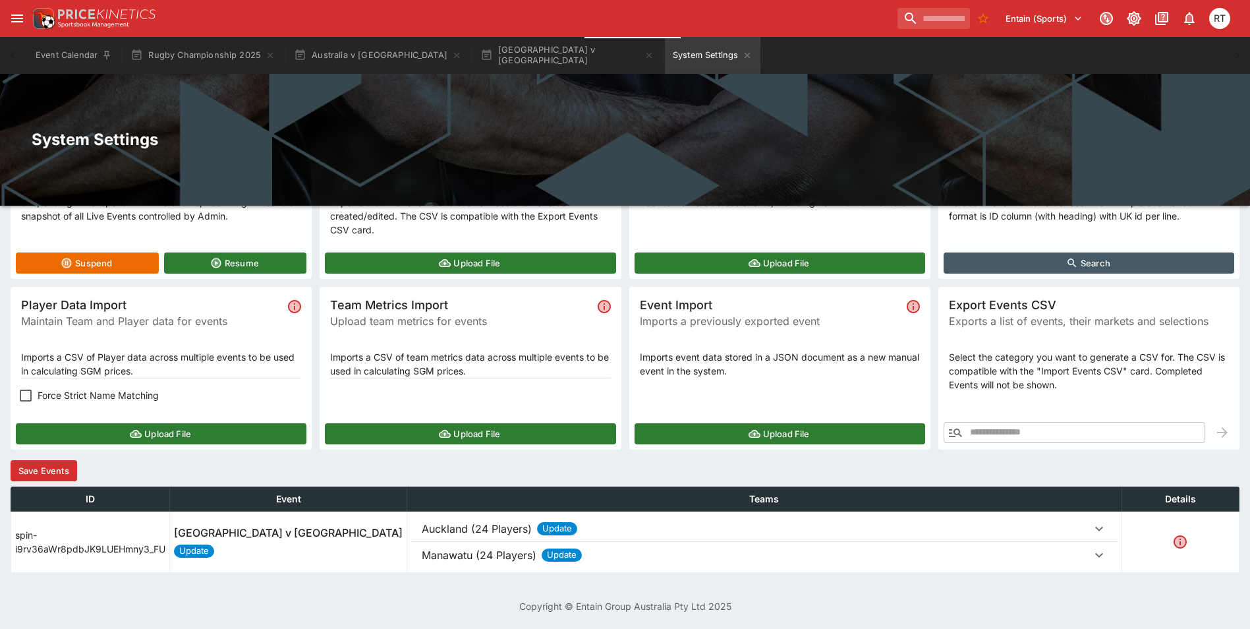
click at [57, 472] on button "Save Events" at bounding box center [44, 470] width 67 height 21
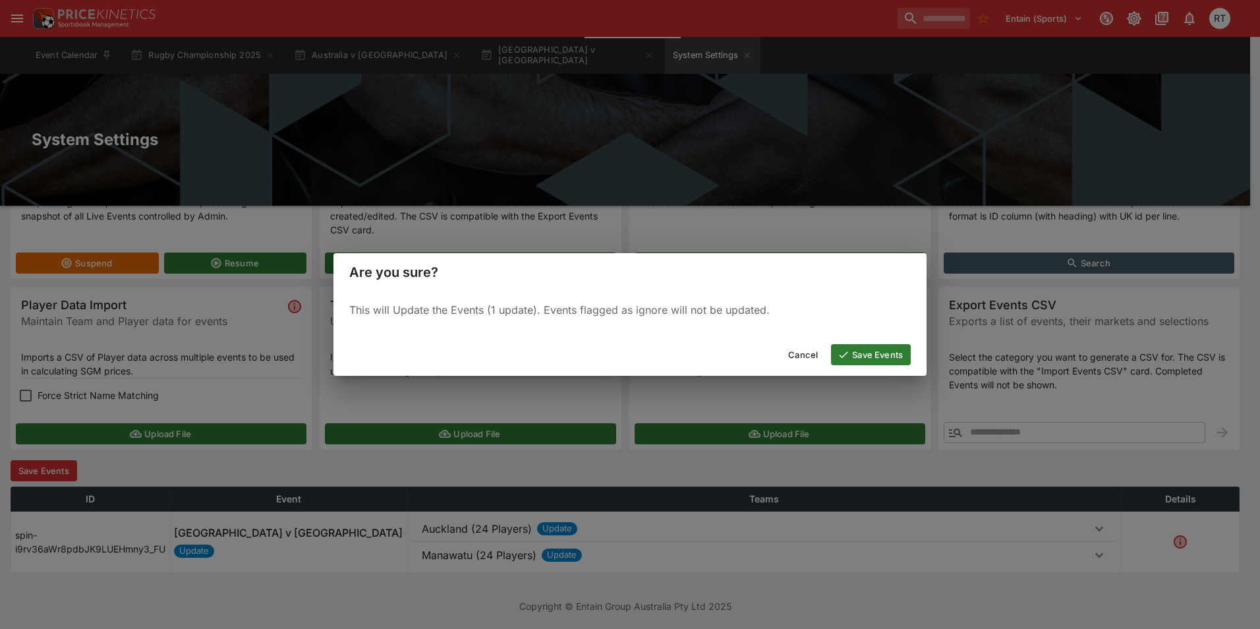
click at [844, 353] on icon "button" at bounding box center [844, 355] width 12 height 12
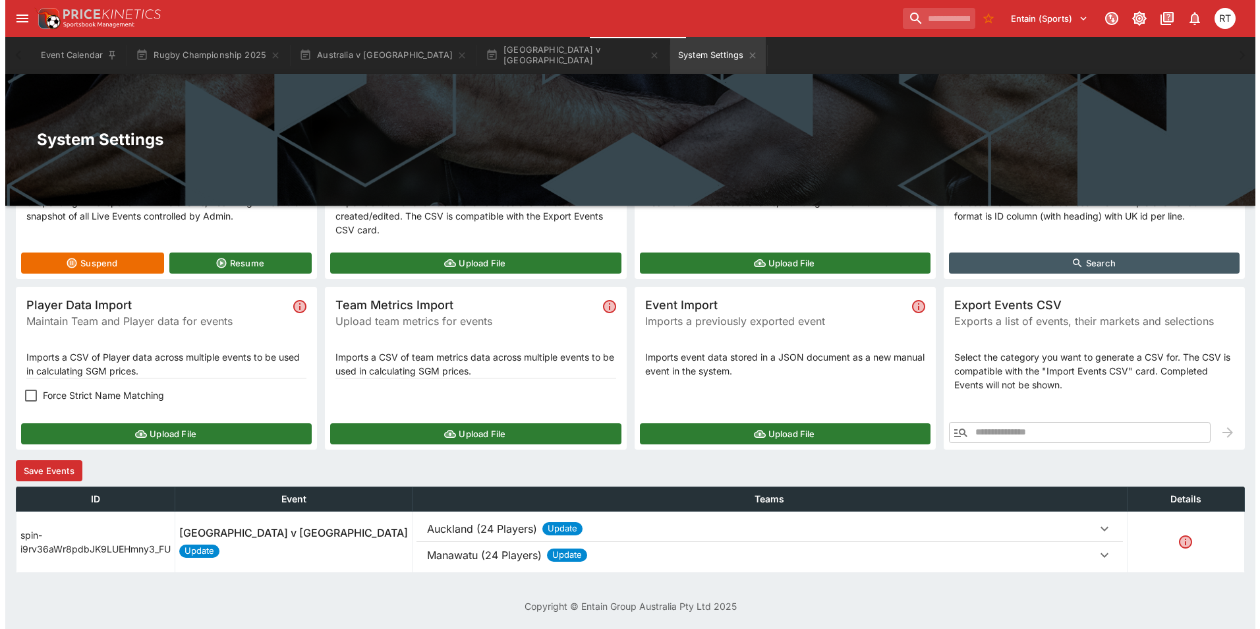
scroll to position [0, 0]
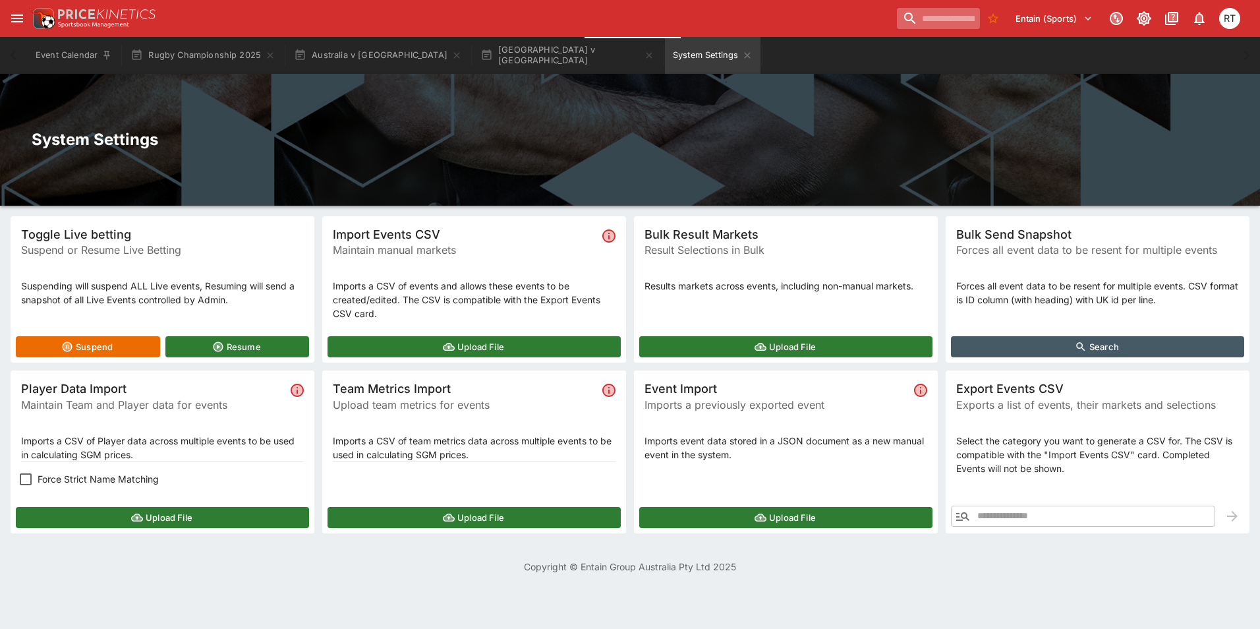
click at [907, 18] on input "search" at bounding box center [938, 18] width 83 height 21
paste input "**********"
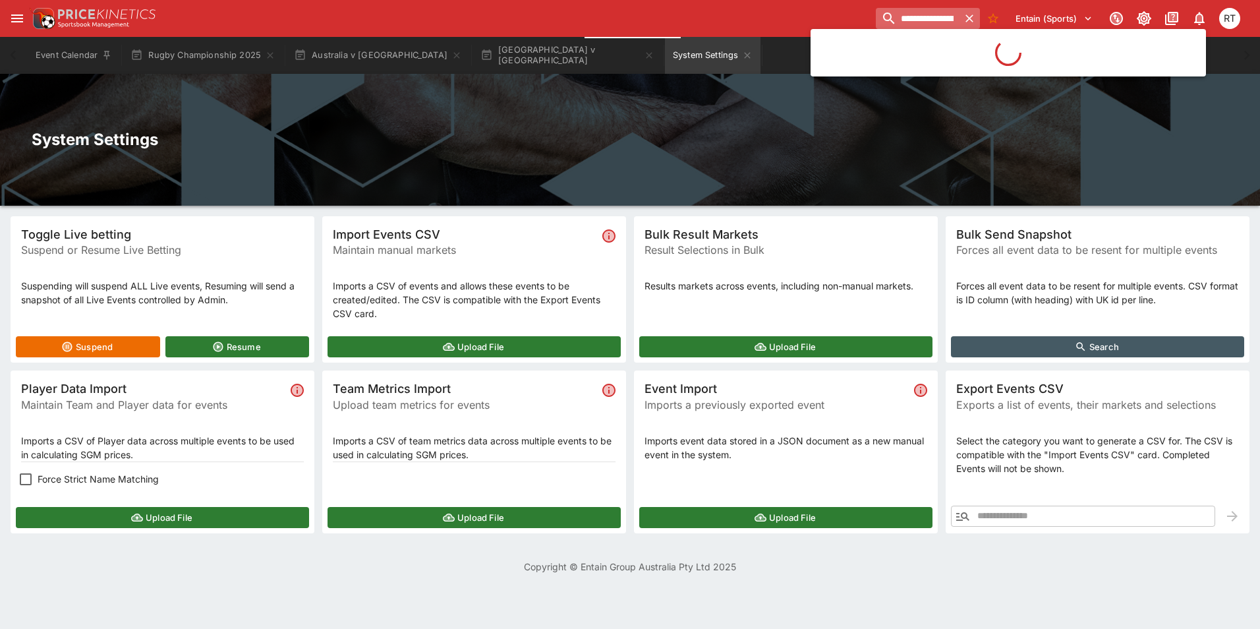
scroll to position [0, 65]
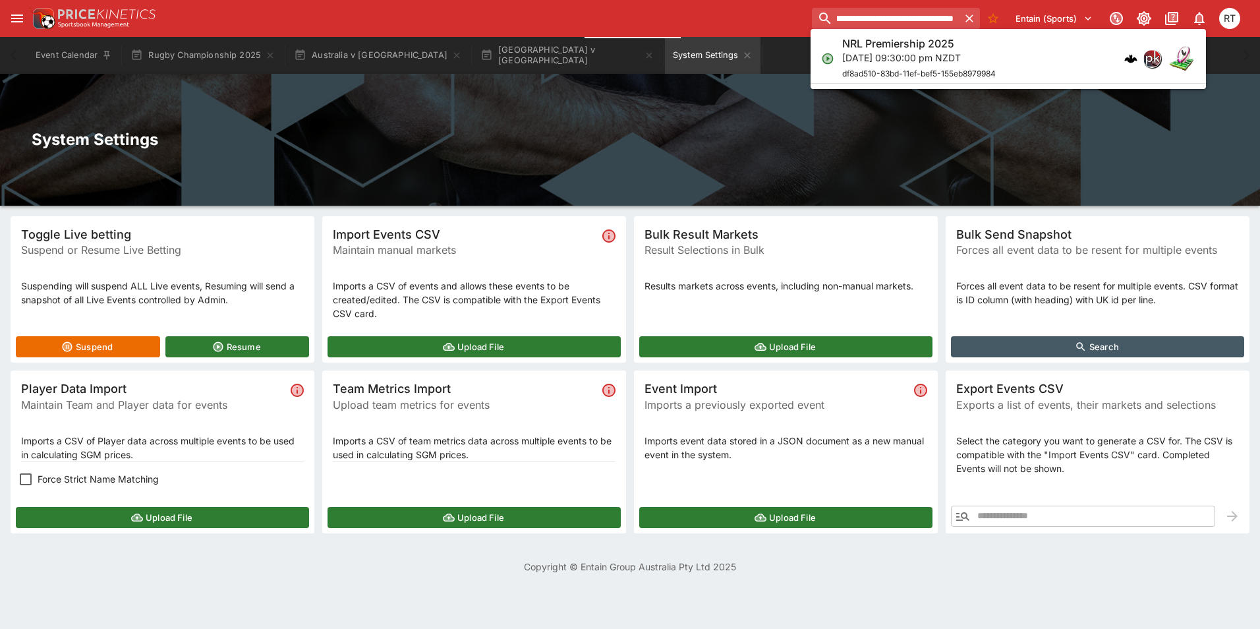
type input "**********"
click at [884, 46] on h6 "NRL Premiership 2025" at bounding box center [898, 44] width 112 height 14
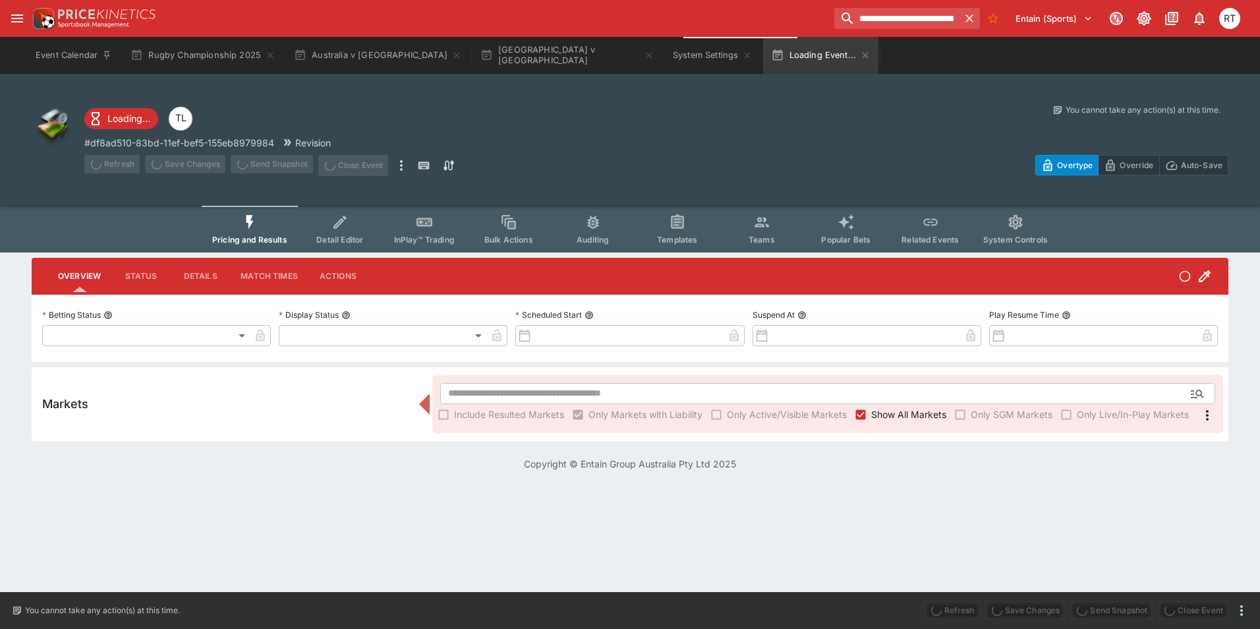
type input "**********"
type input "*******"
type input "**********"
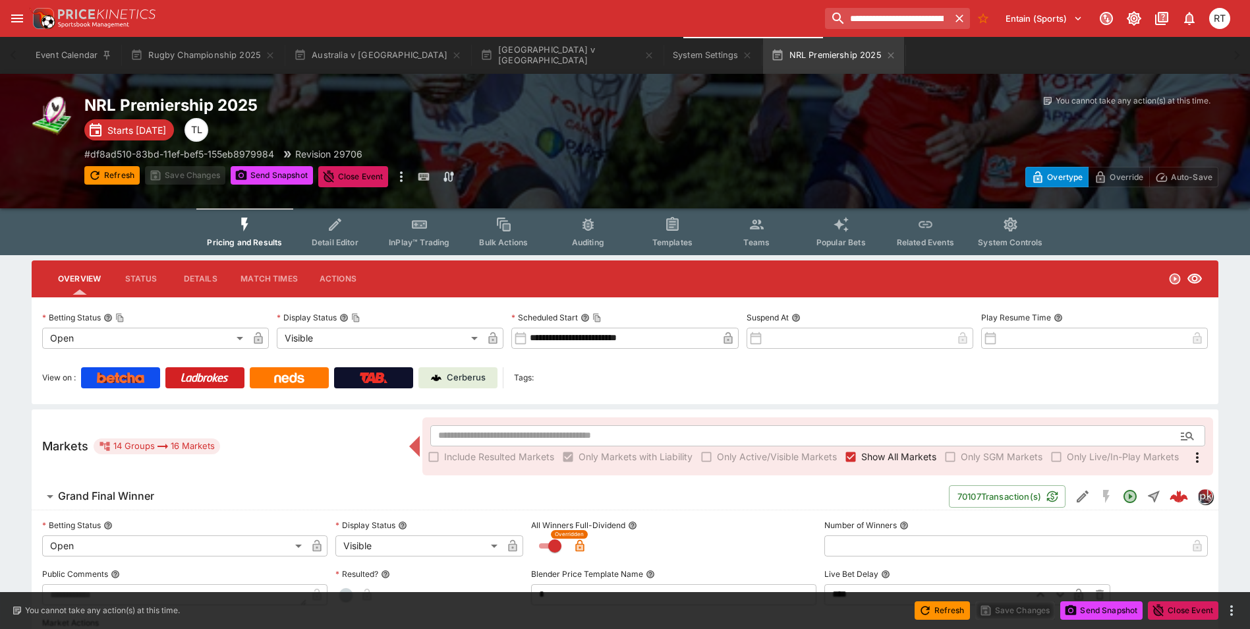
click at [465, 382] on p "Cerberus" at bounding box center [466, 377] width 39 height 13
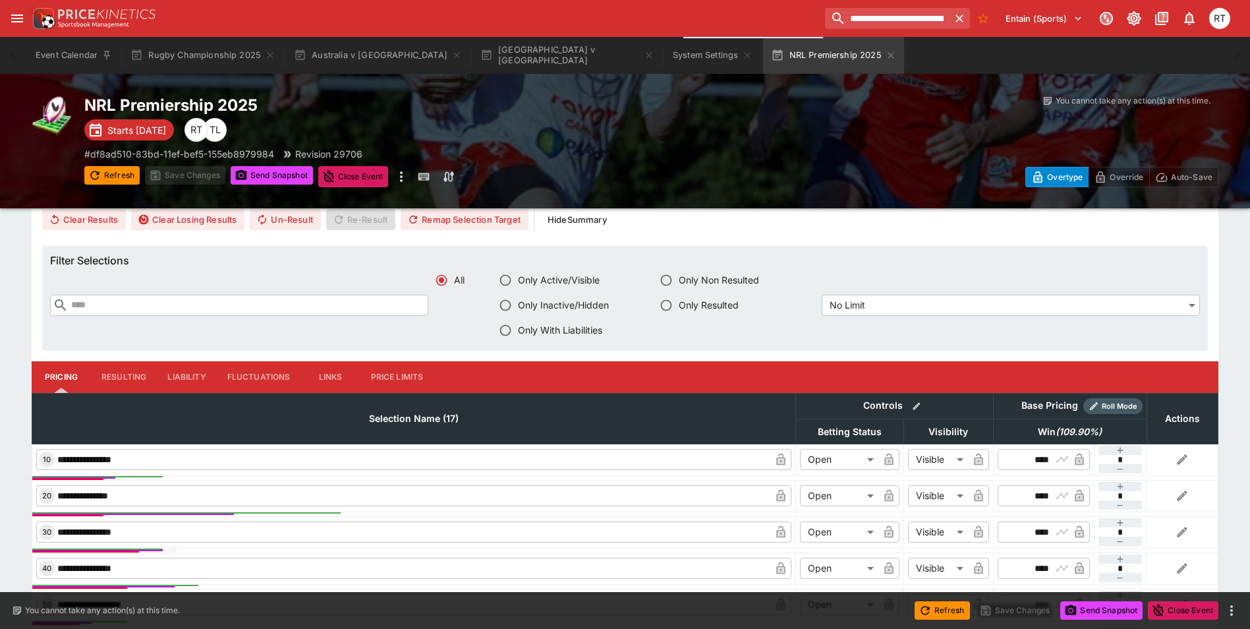
scroll to position [395, 0]
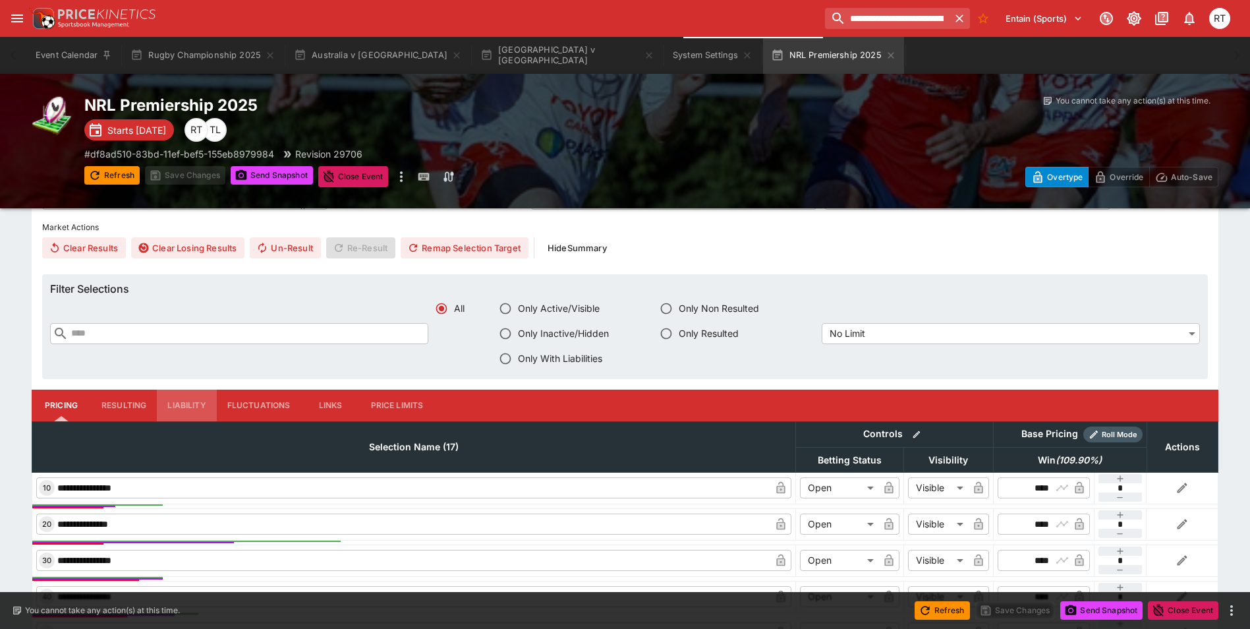
click at [204, 403] on button "Liability" at bounding box center [186, 405] width 59 height 32
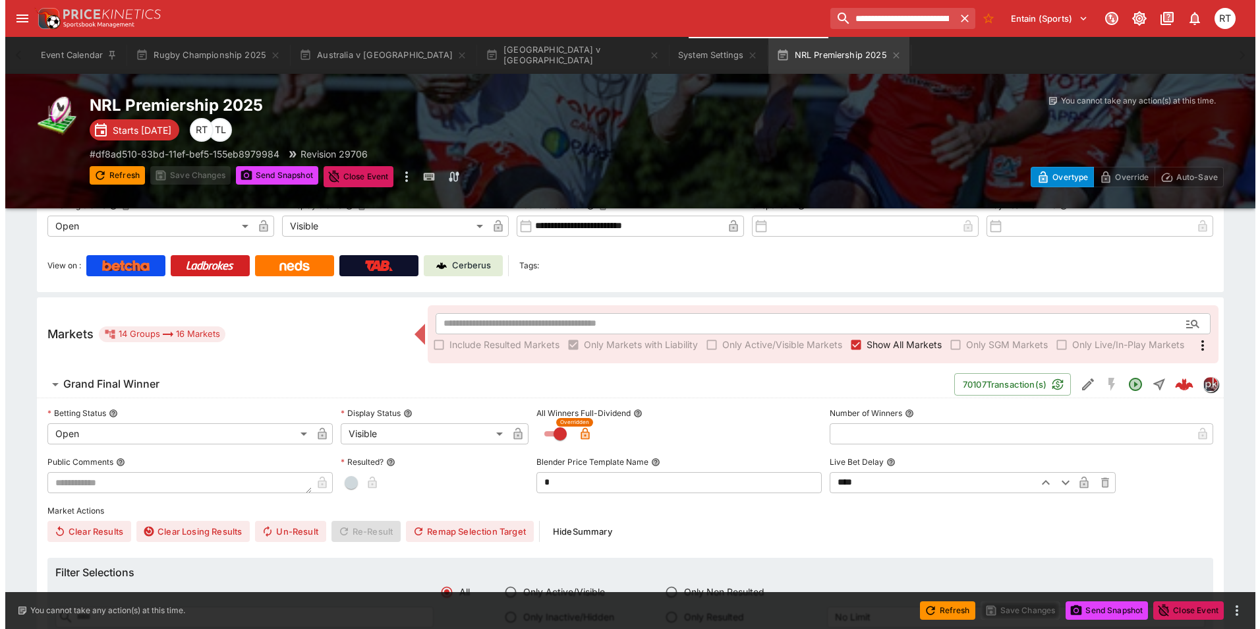
scroll to position [0, 0]
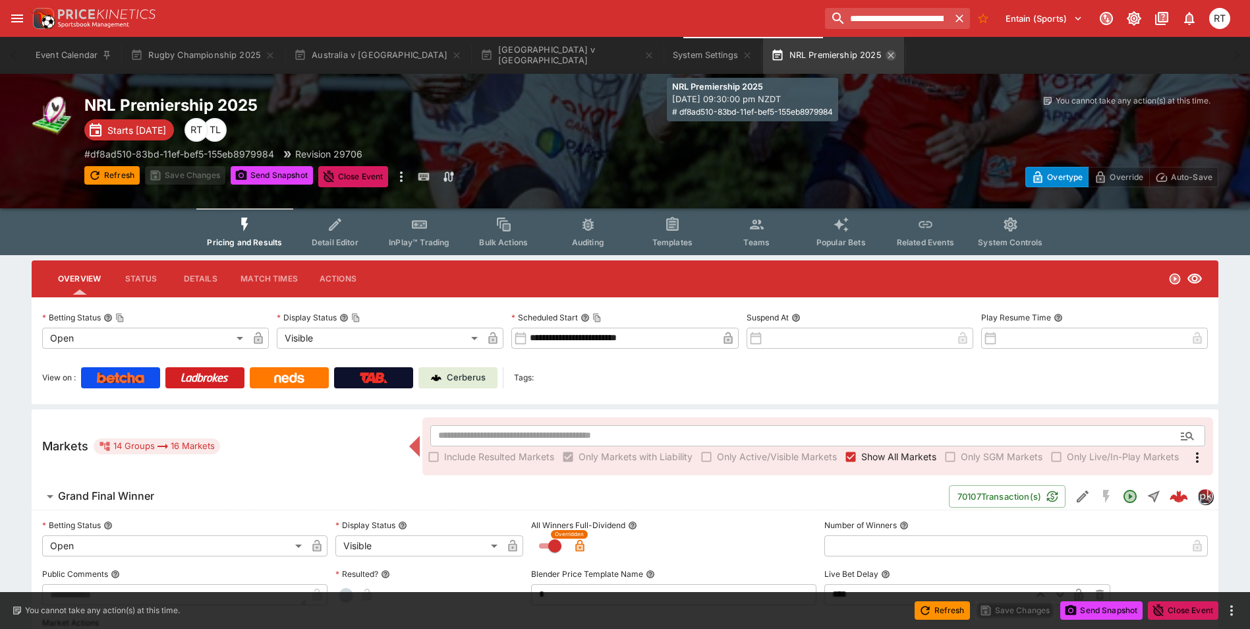
click at [888, 53] on icon "button" at bounding box center [891, 55] width 6 height 6
